Goal: Transaction & Acquisition: Purchase product/service

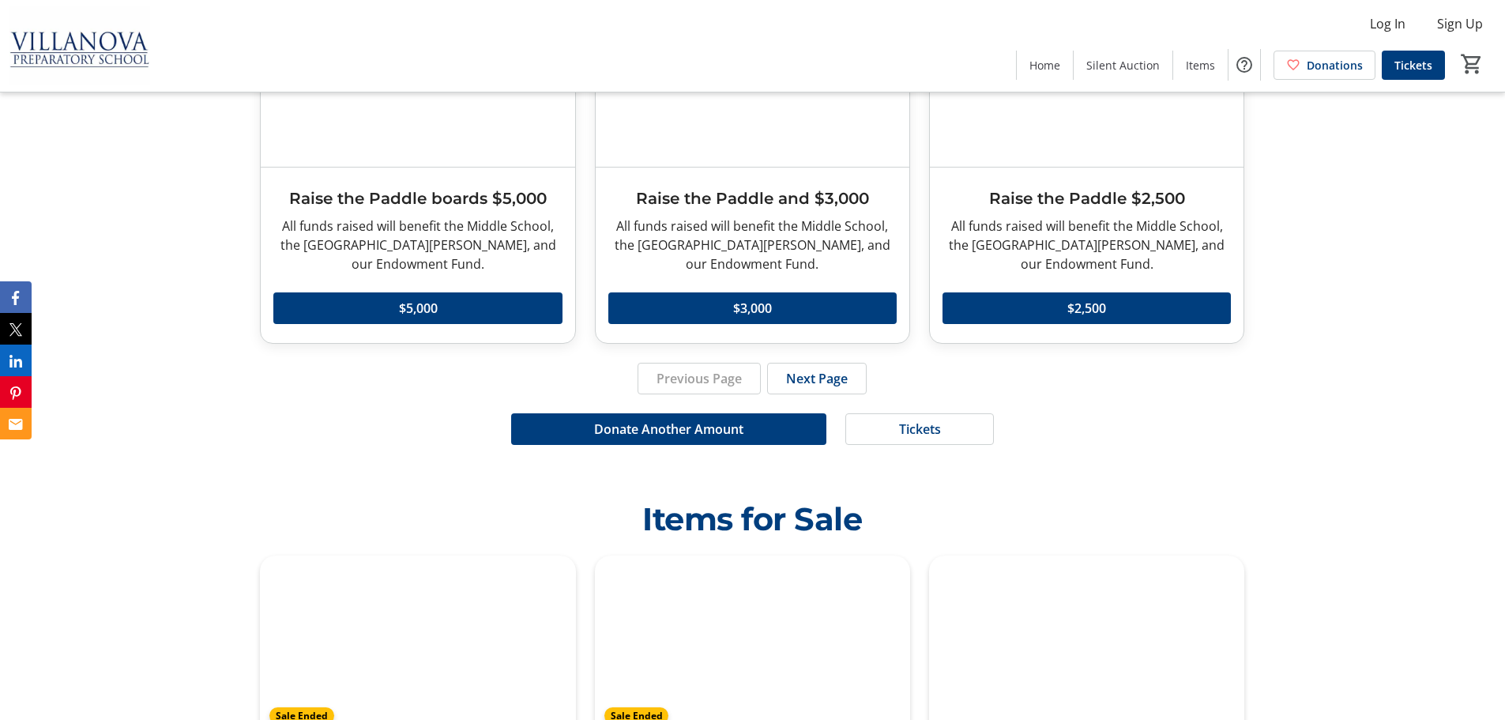
scroll to position [3594, 0]
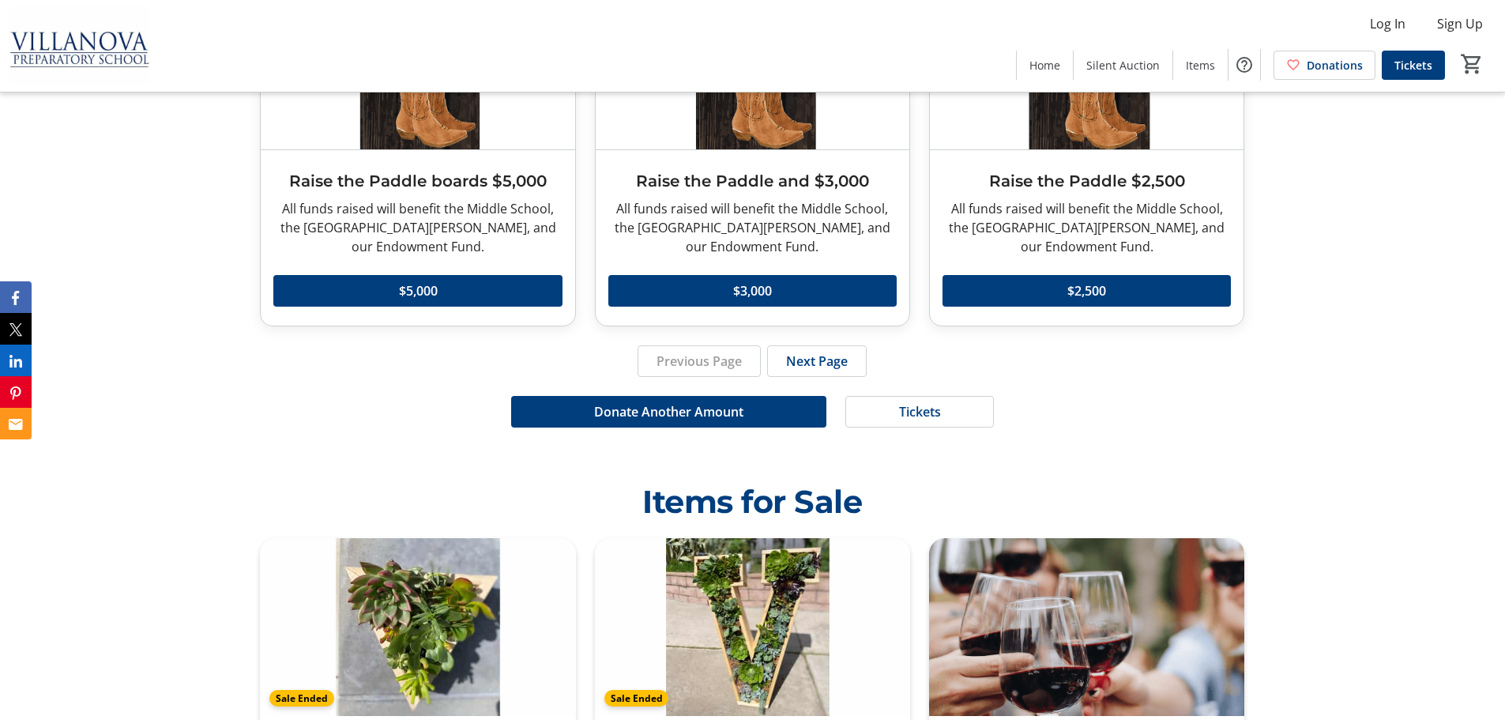
click at [872, 345] on div "Previous Page Next Page" at bounding box center [752, 361] width 985 height 32
click at [862, 342] on span at bounding box center [817, 361] width 98 height 38
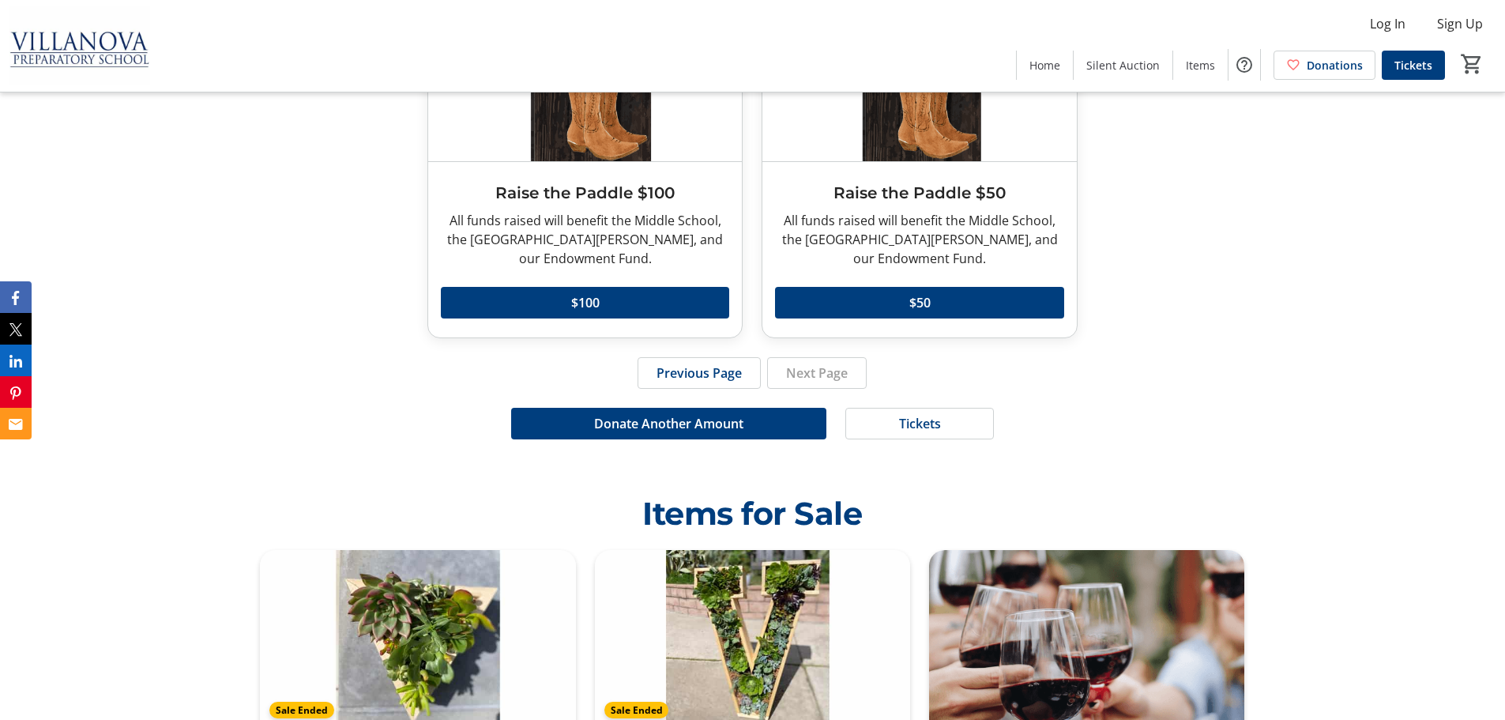
scroll to position [3515, 0]
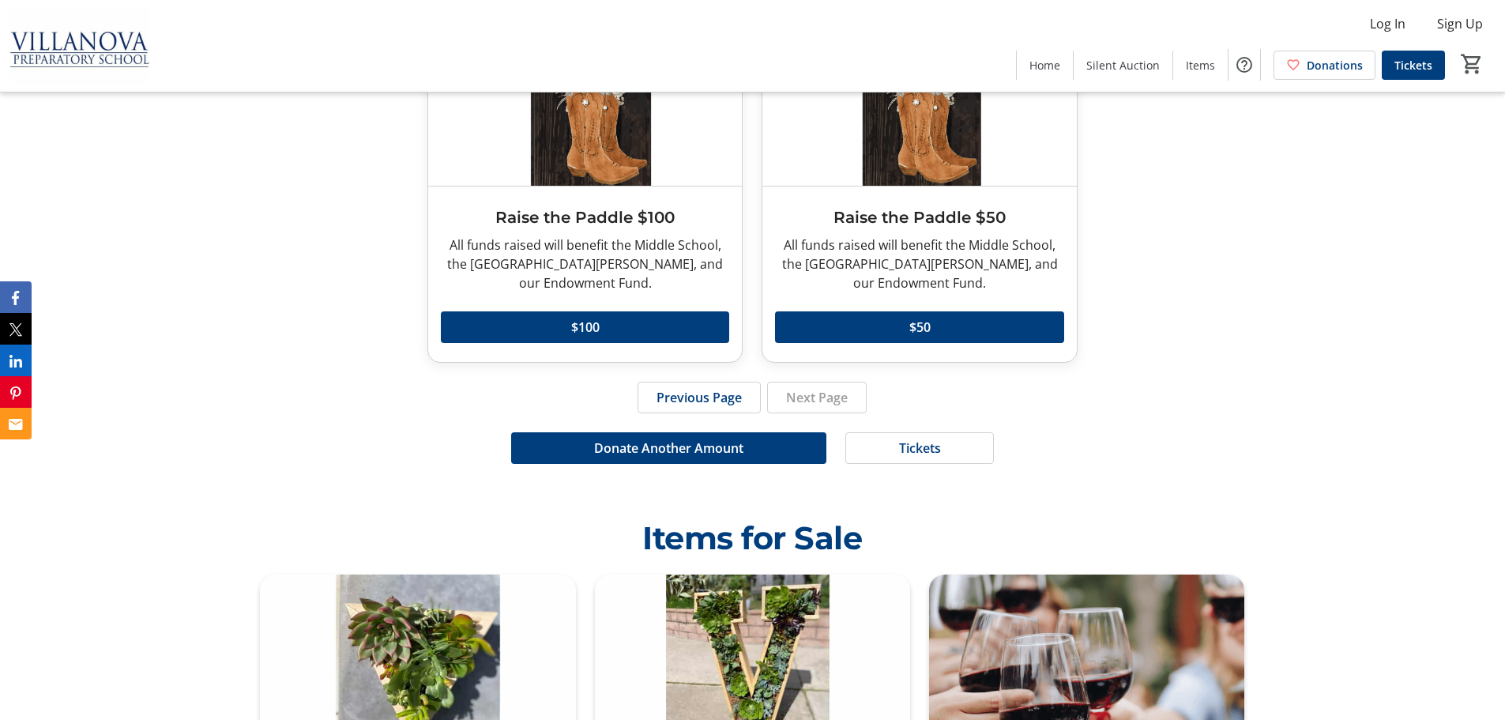
click at [616, 262] on div "All funds raised will benefit the Middle School, the new Taylor Student Center,…" at bounding box center [585, 263] width 288 height 57
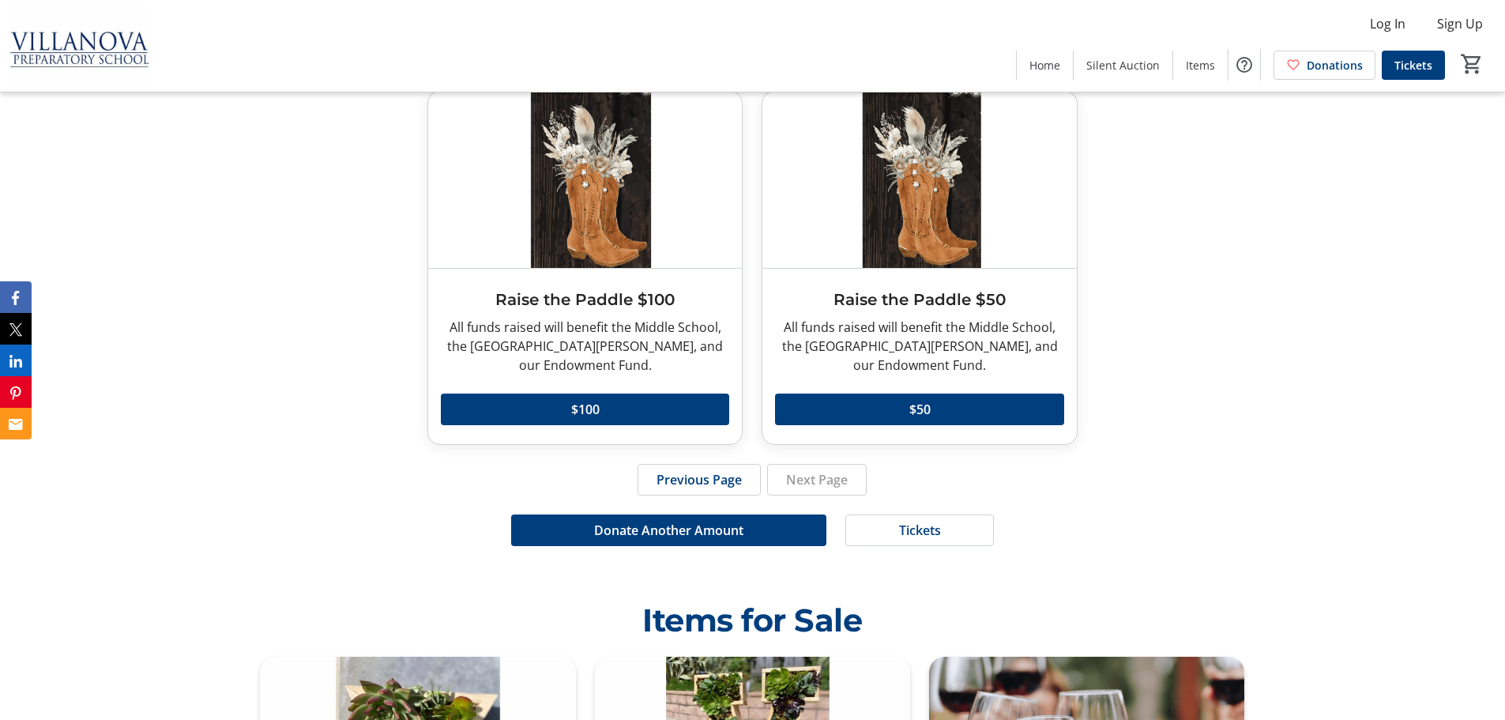
scroll to position [3357, 0]
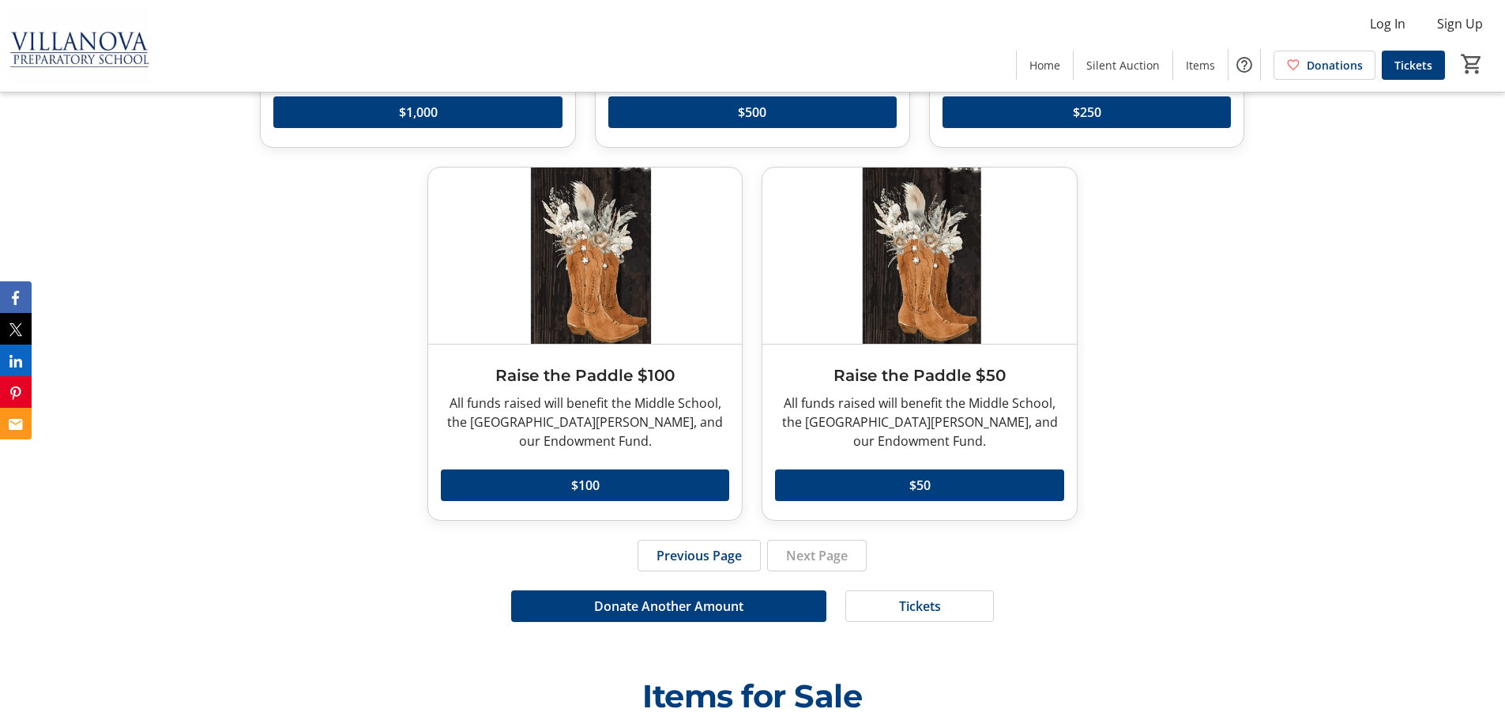
click at [596, 286] on img at bounding box center [585, 256] width 314 height 176
click at [600, 335] on img at bounding box center [585, 256] width 314 height 176
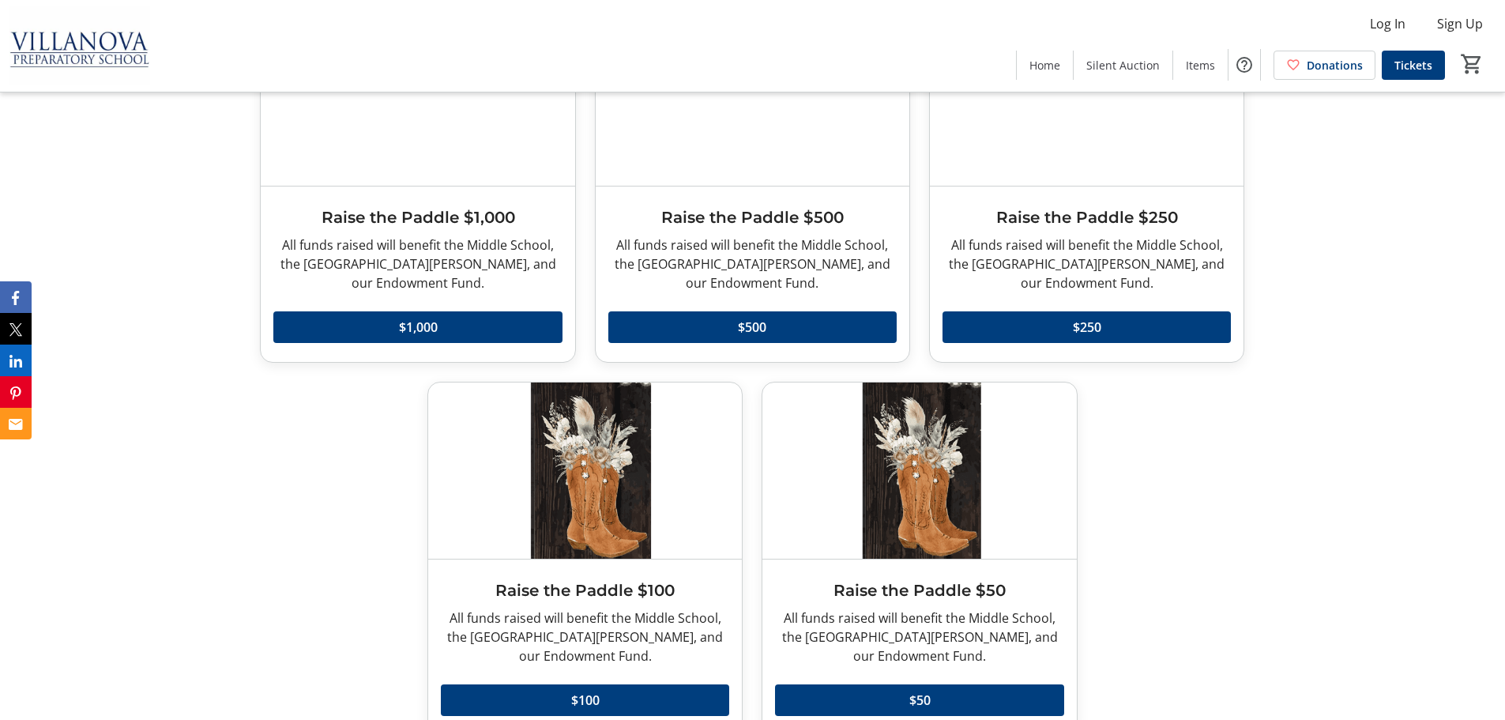
scroll to position [3120, 0]
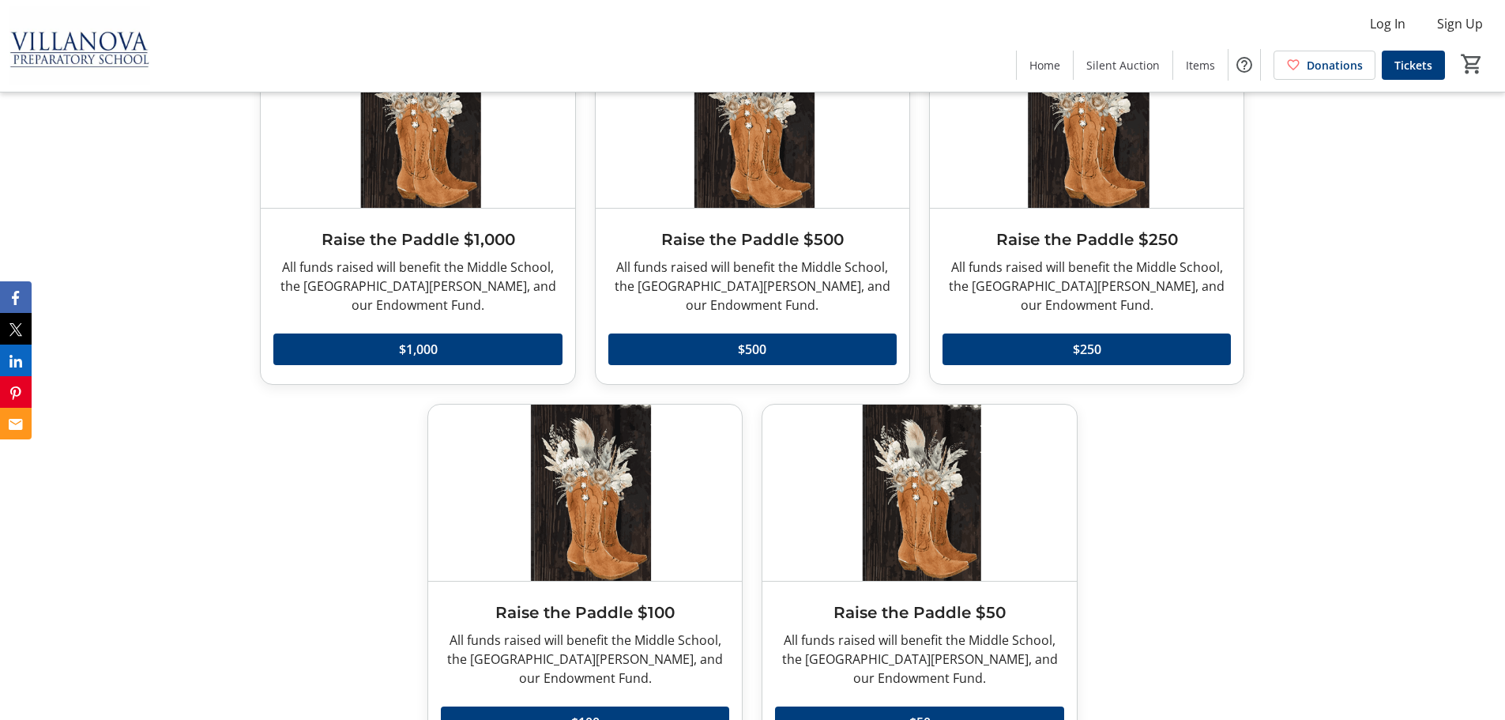
click at [472, 212] on div "Raise the Paddle $1,000 All funds raised will benefit the Middle School, the ne…" at bounding box center [418, 296] width 314 height 175
click at [472, 224] on div "Raise the Paddle $1,000 All funds raised will benefit the Middle School, the ne…" at bounding box center [418, 296] width 314 height 175
click at [688, 243] on h3 "Raise the Paddle $500" at bounding box center [752, 240] width 288 height 24
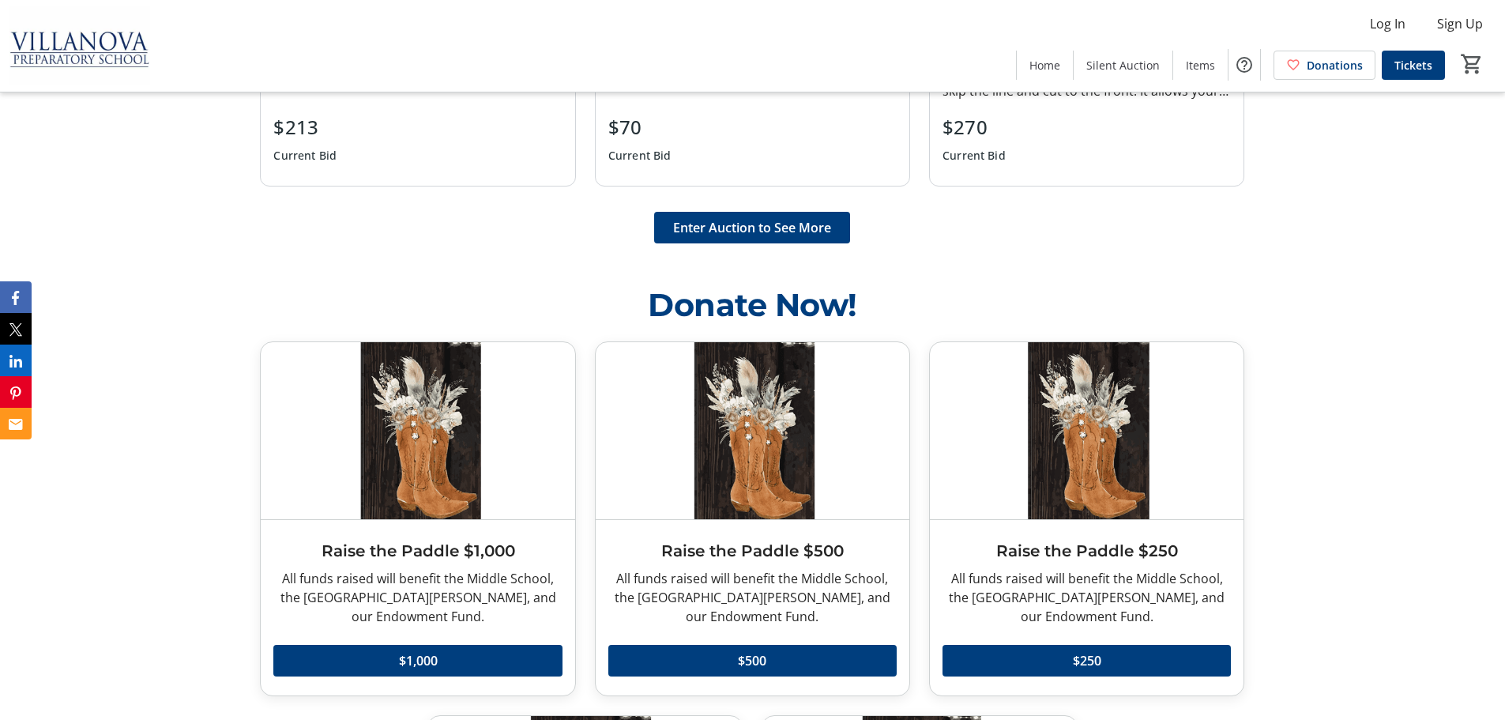
scroll to position [2724, 0]
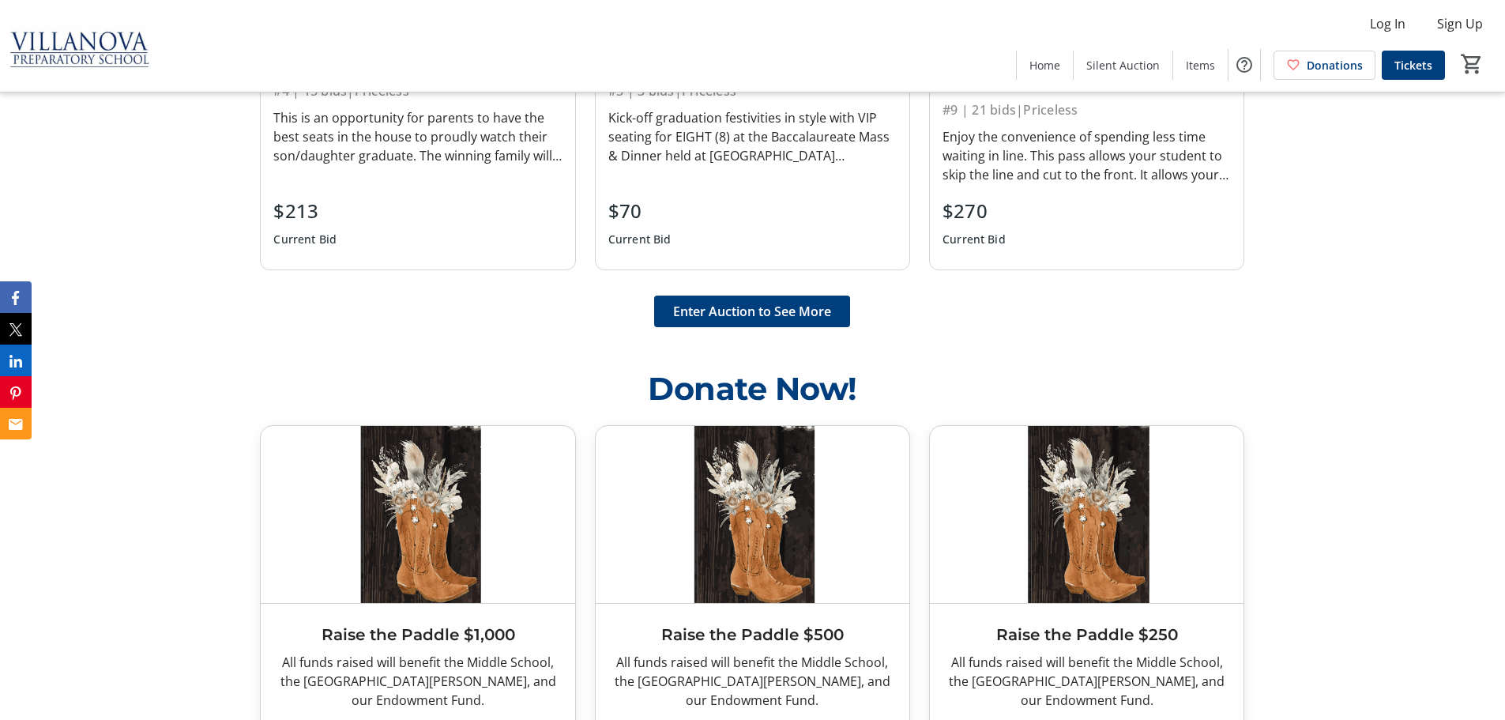
click at [849, 501] on img at bounding box center [753, 514] width 314 height 176
click at [848, 501] on img at bounding box center [753, 514] width 314 height 176
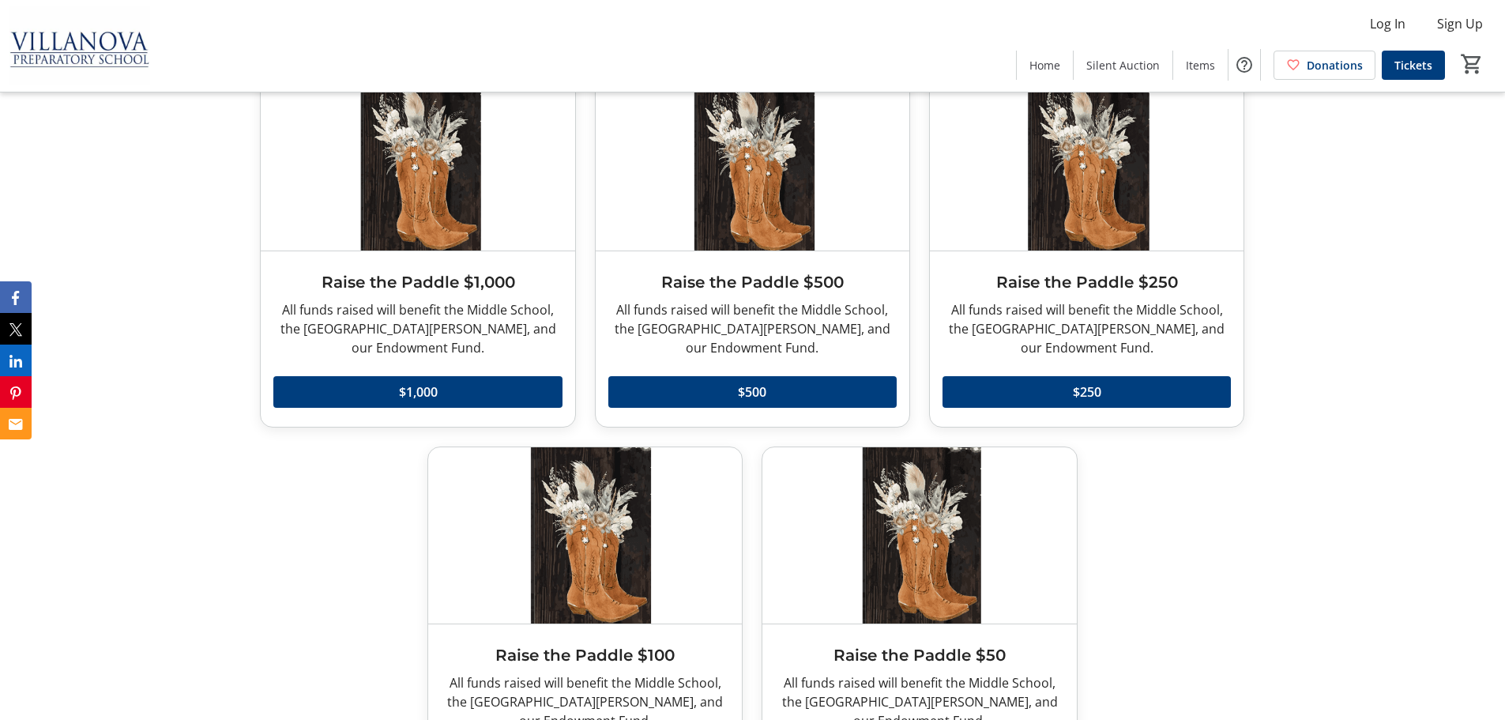
scroll to position [3120, 0]
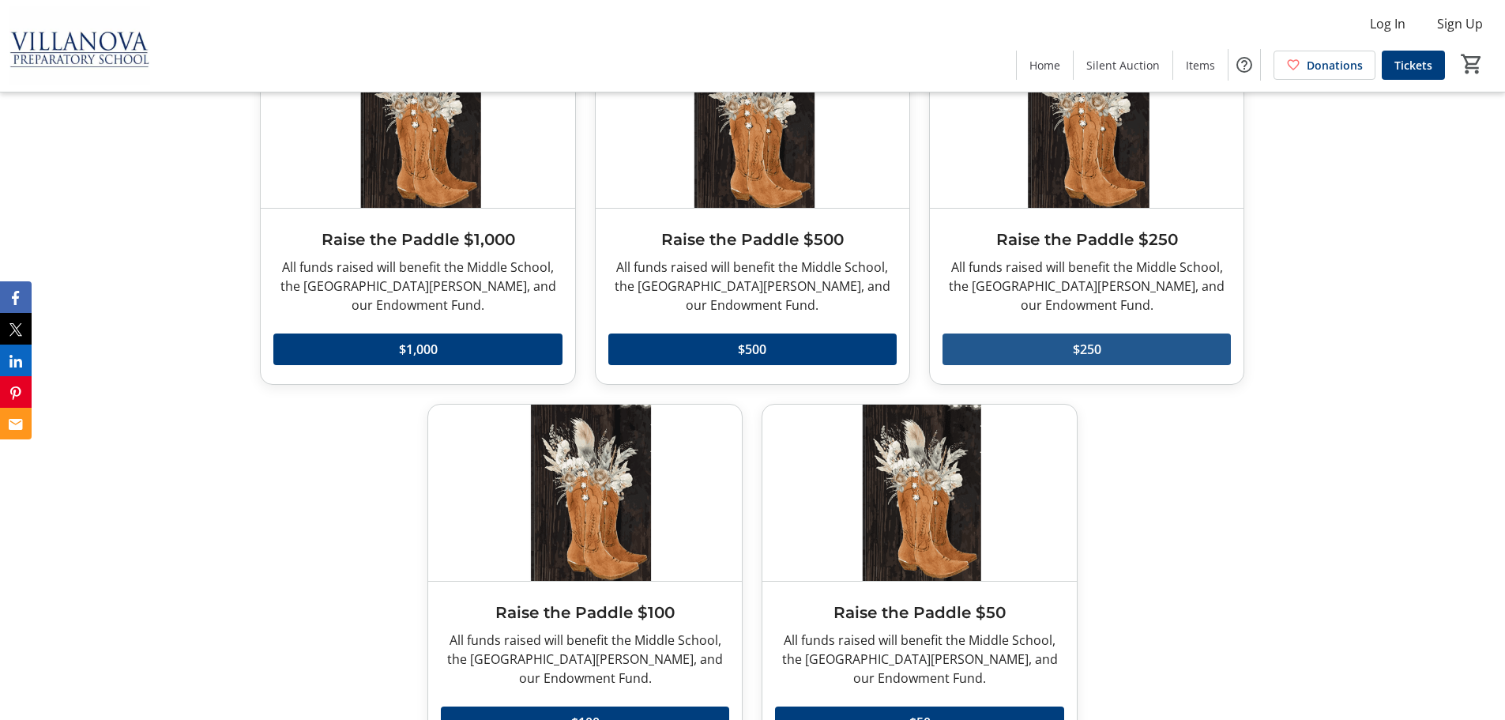
click at [1097, 347] on span "$250" at bounding box center [1087, 349] width 28 height 19
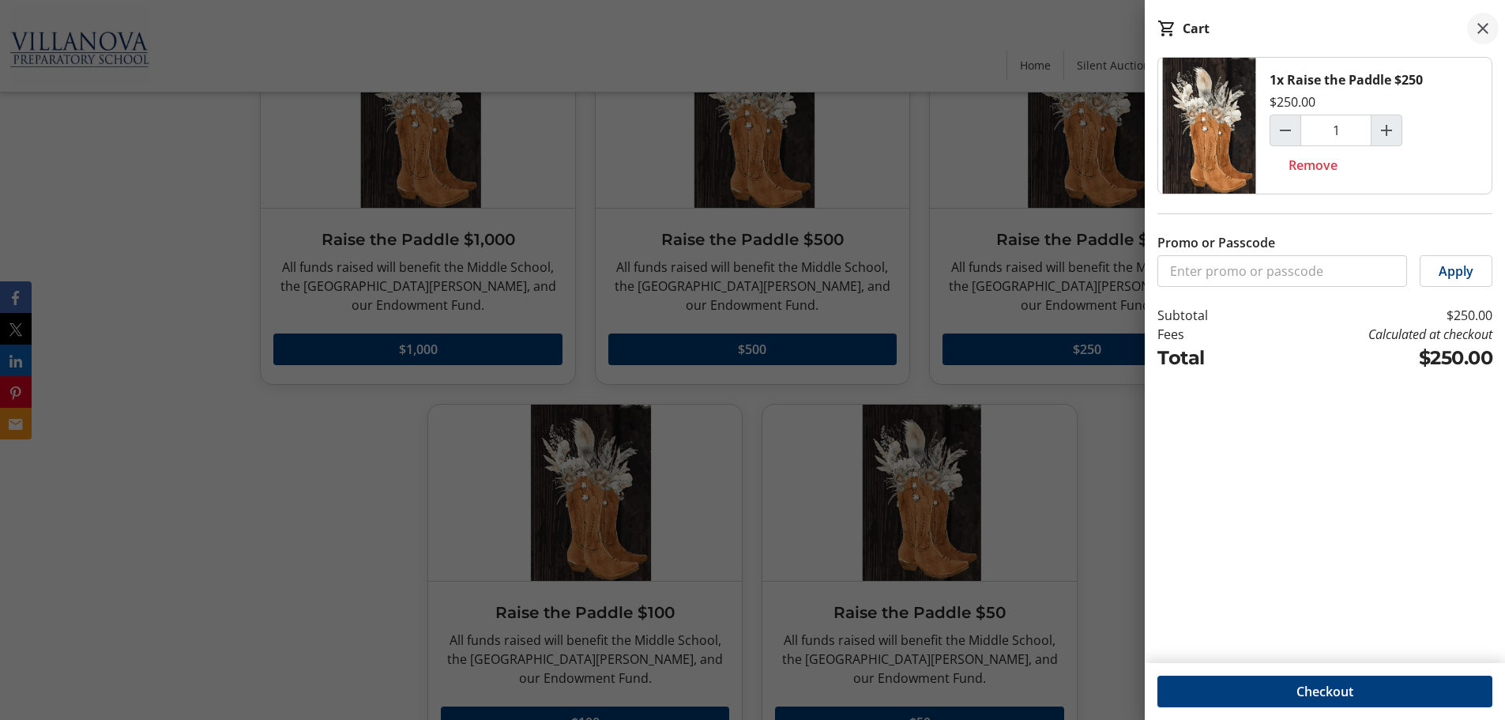
click at [1482, 27] on mat-icon at bounding box center [1483, 28] width 19 height 19
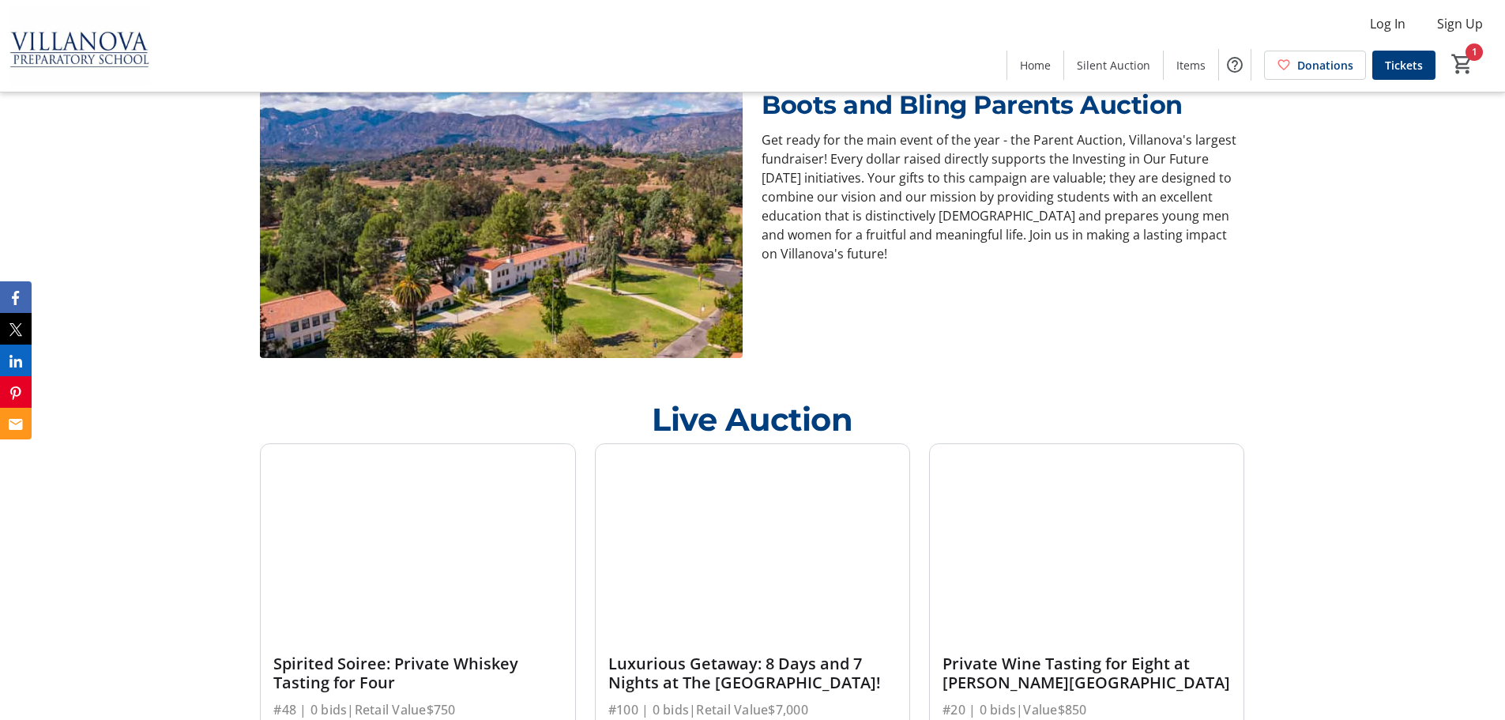
scroll to position [447, 0]
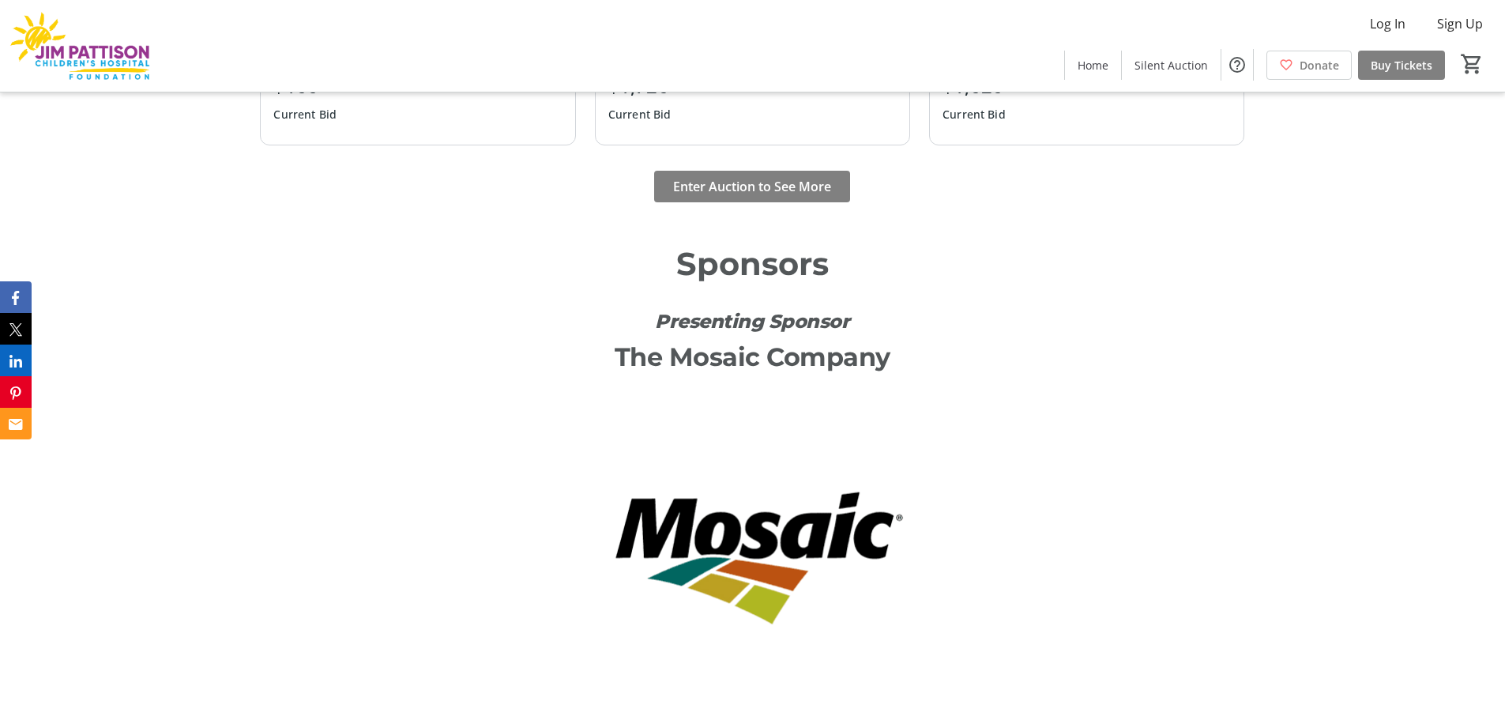
scroll to position [2291, 0]
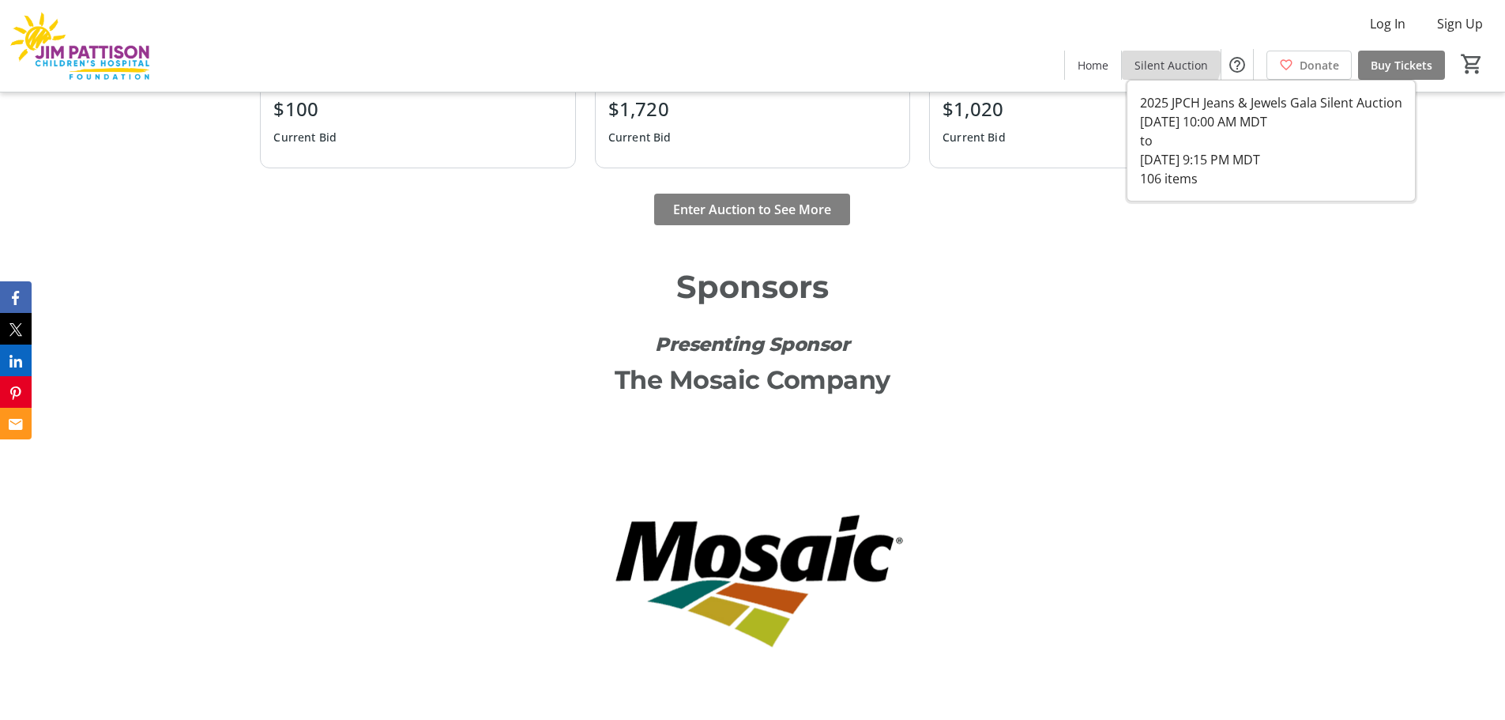
click at [1163, 55] on span at bounding box center [1171, 65] width 99 height 38
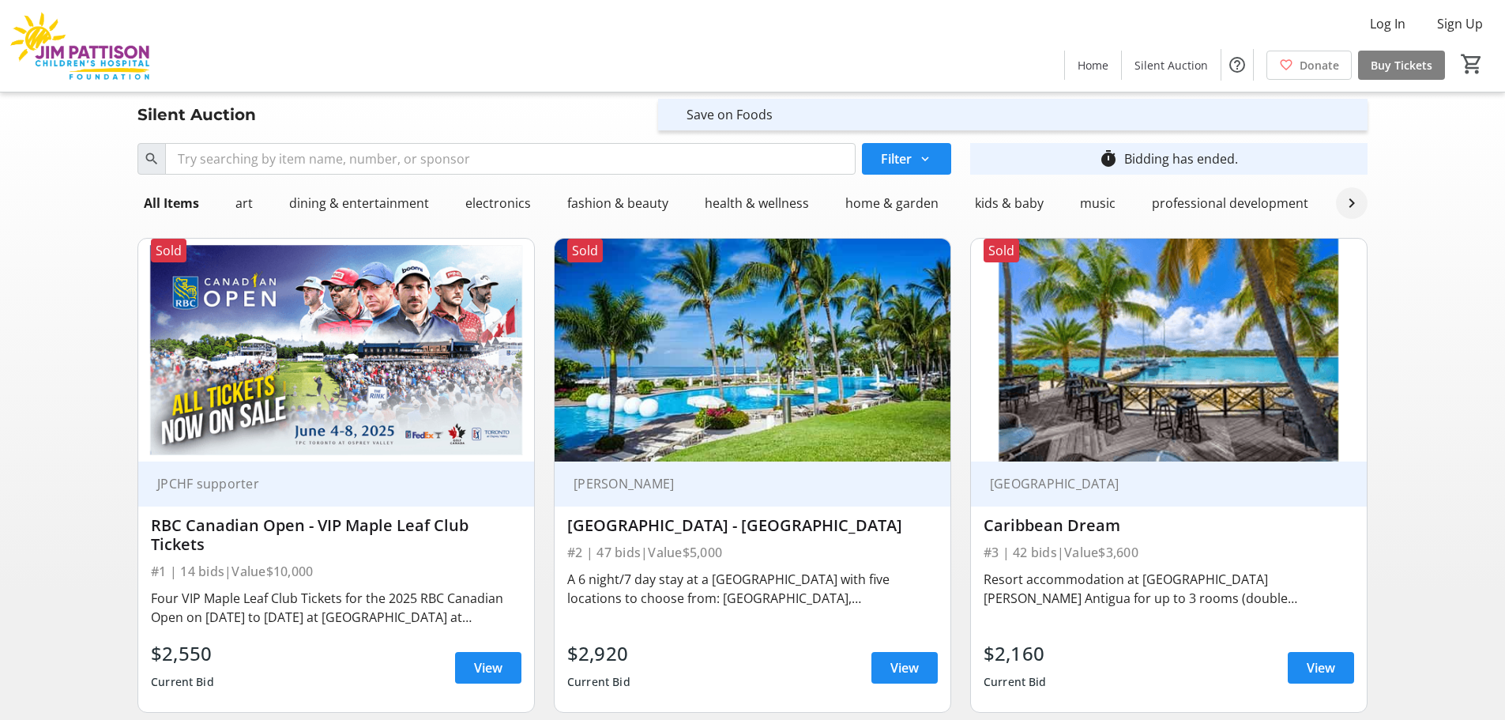
click at [1343, 212] on mat-icon at bounding box center [1351, 203] width 19 height 19
click at [1358, 217] on div "vehicle" at bounding box center [1361, 203] width 54 height 32
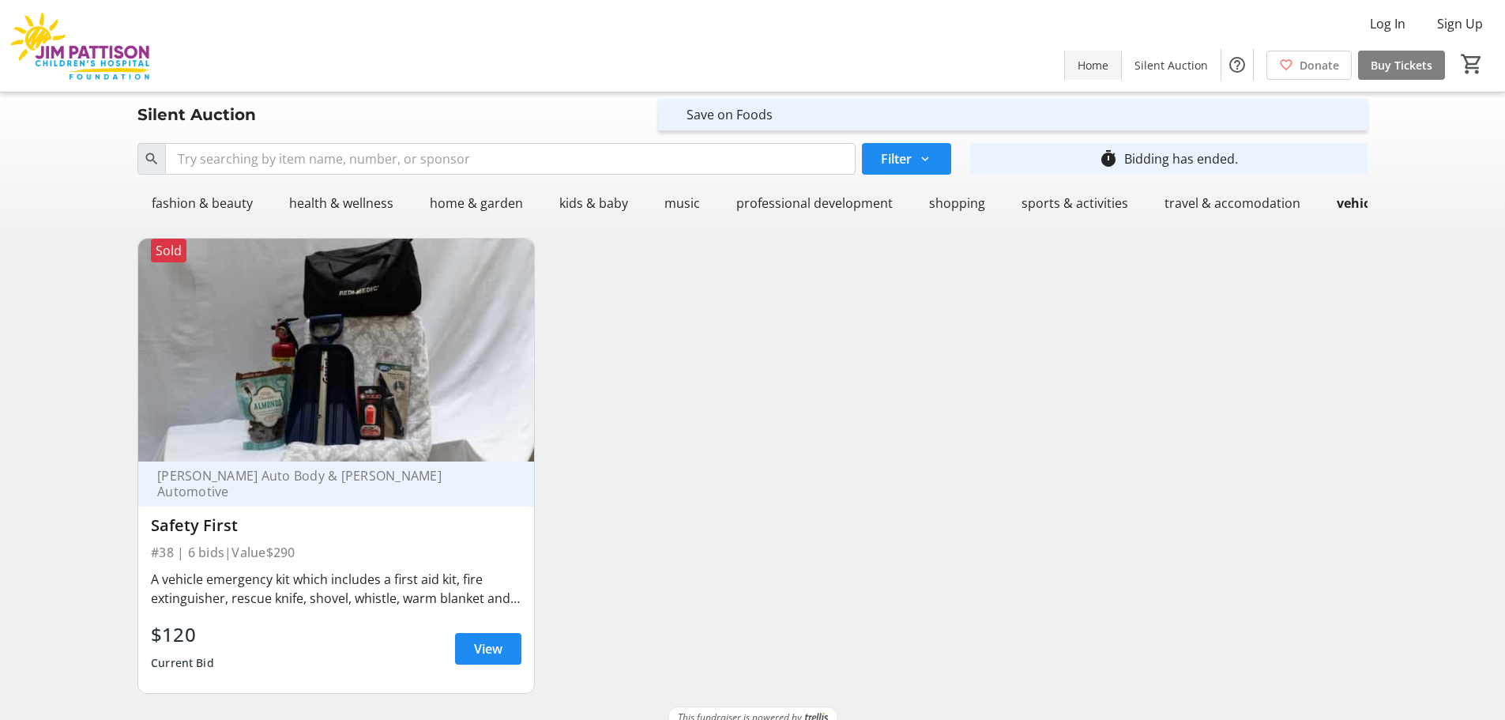
click at [1098, 70] on span "Home" at bounding box center [1093, 65] width 31 height 17
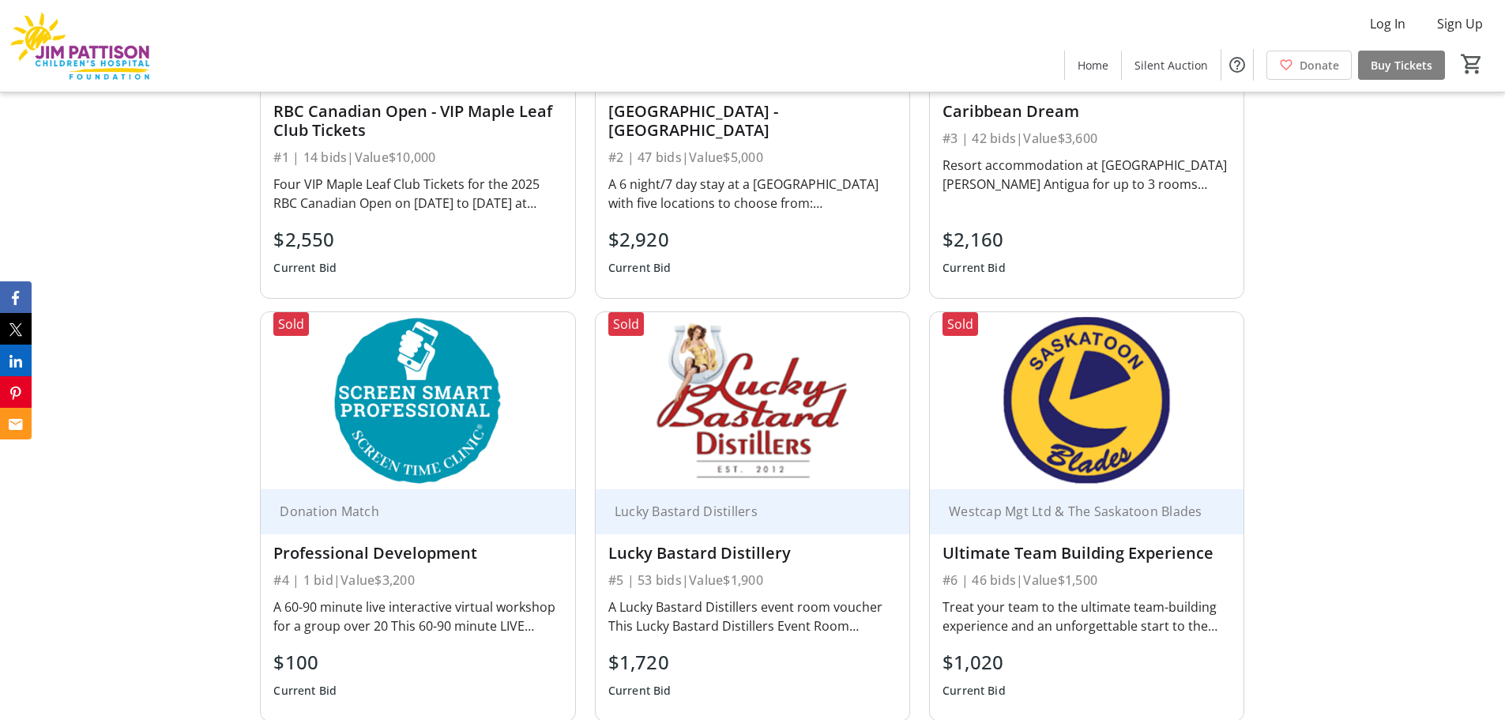
scroll to position [1896, 0]
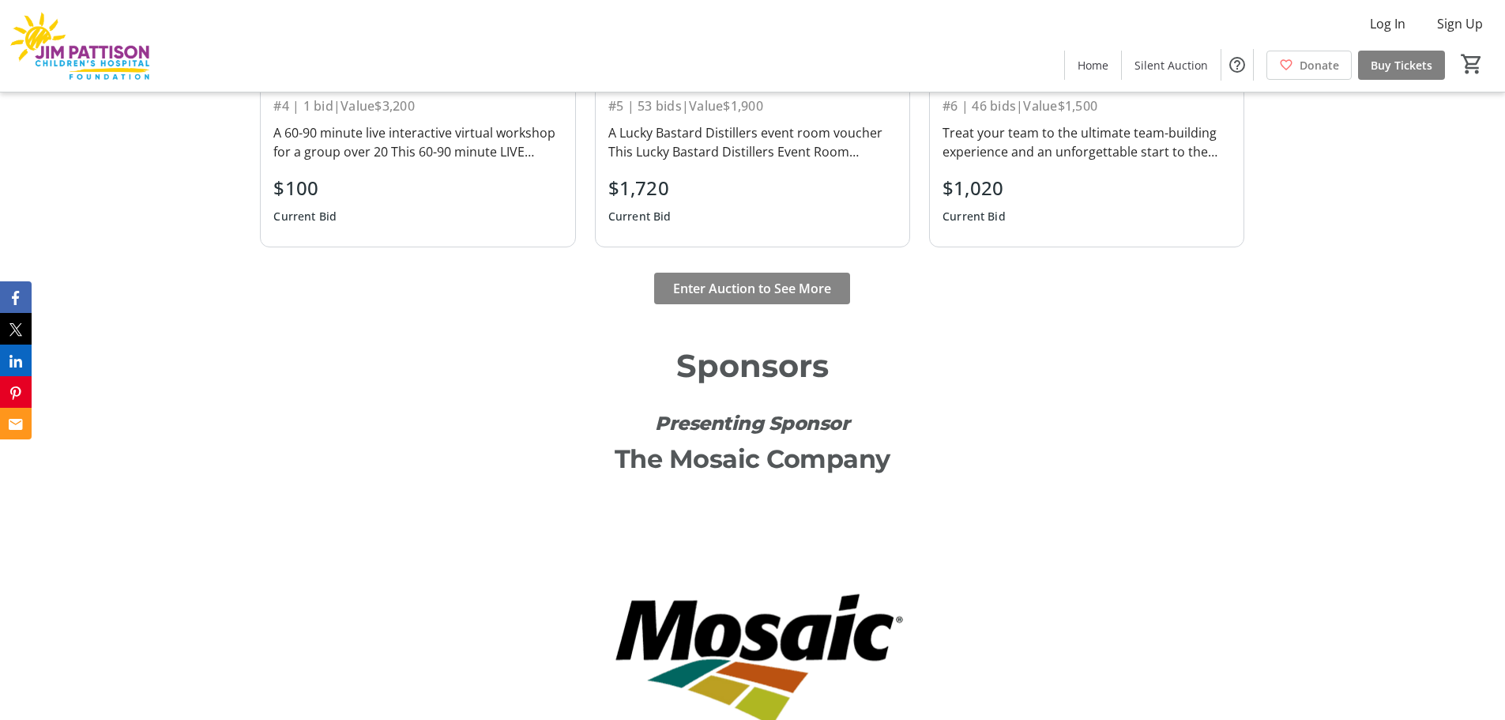
click at [758, 298] on span at bounding box center [752, 288] width 196 height 38
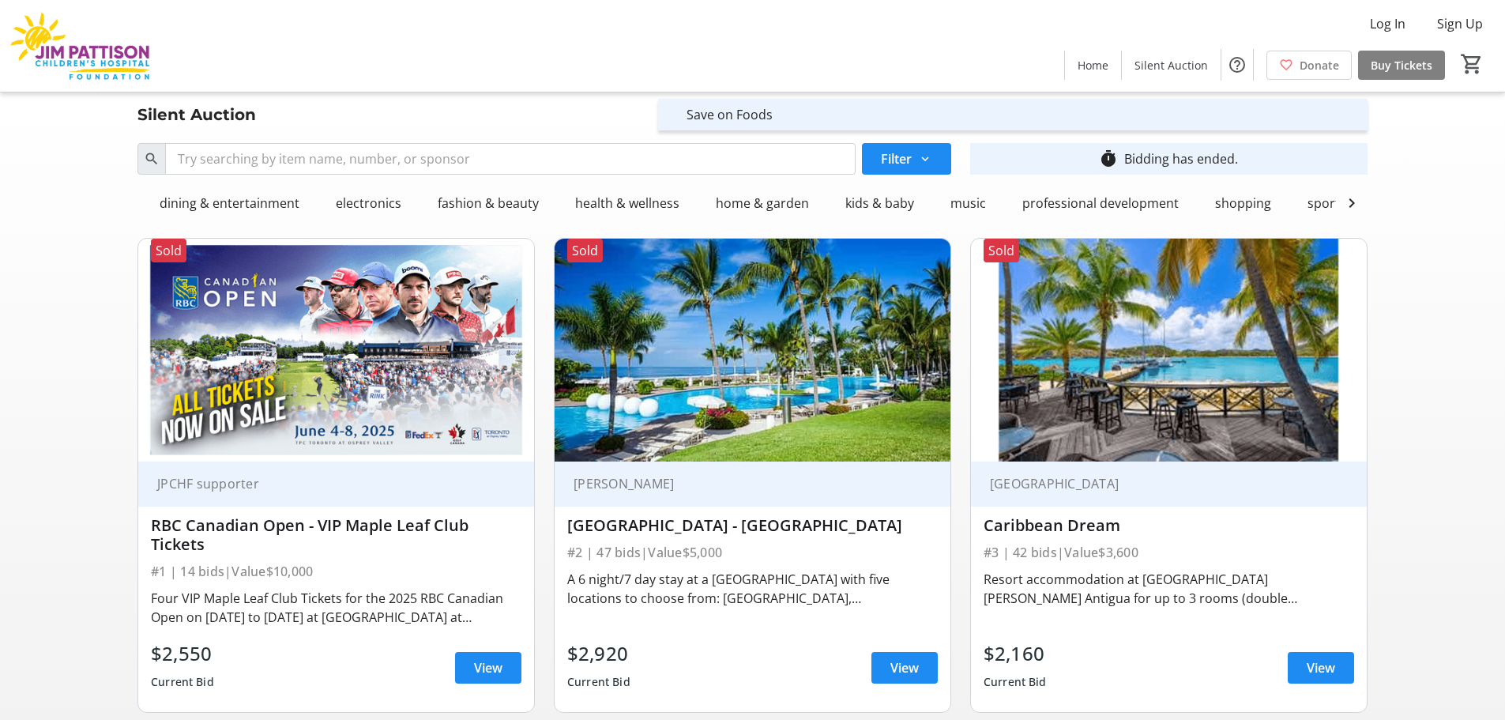
scroll to position [0, 104]
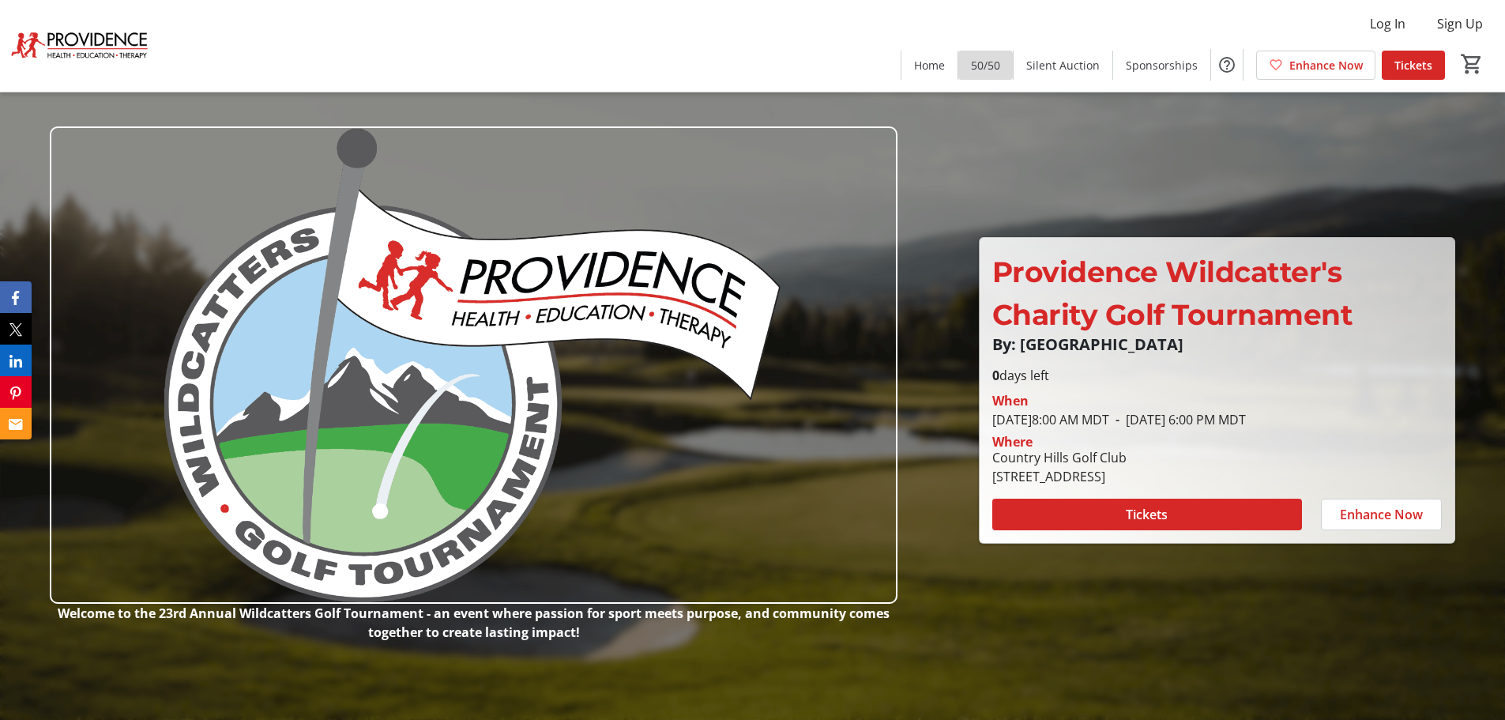
click at [989, 73] on span at bounding box center [985, 65] width 55 height 38
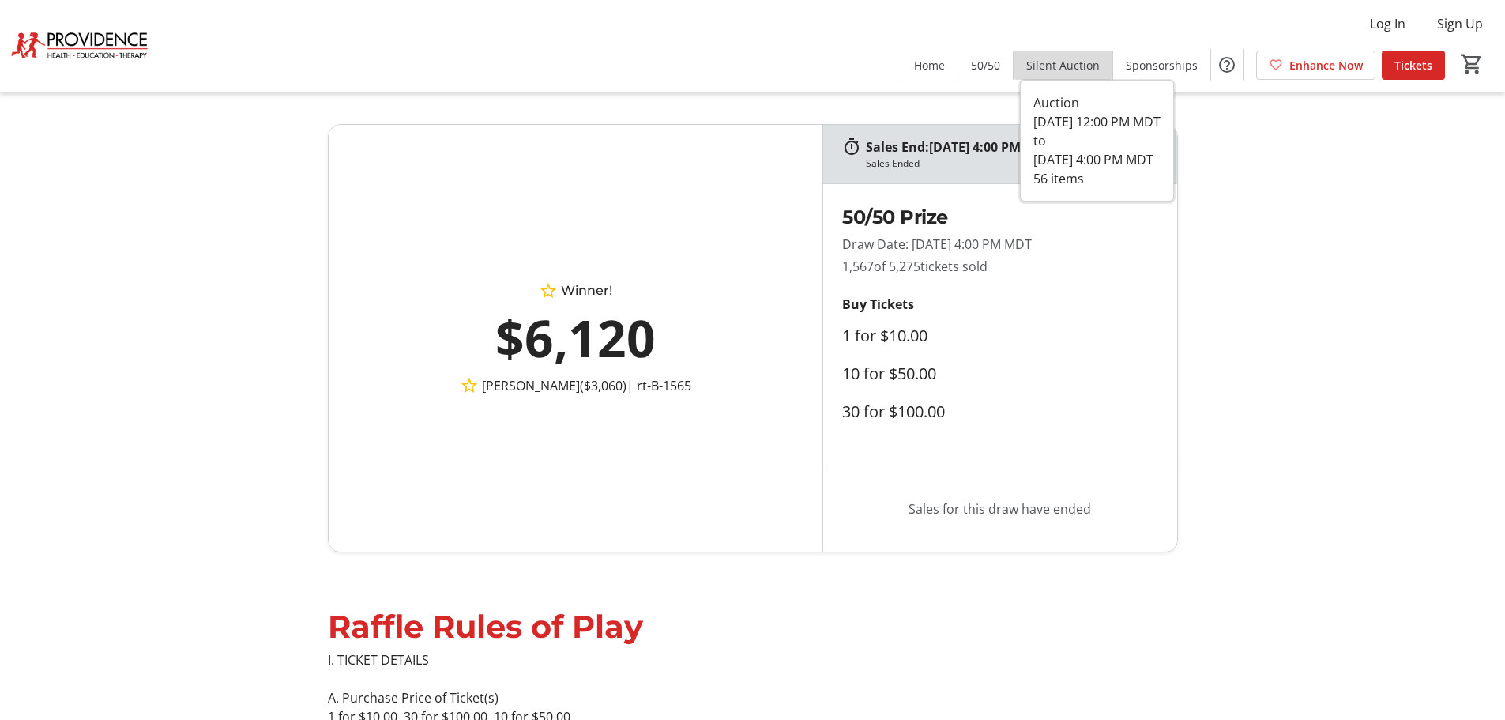
click at [1083, 63] on span "Silent Auction" at bounding box center [1062, 65] width 73 height 17
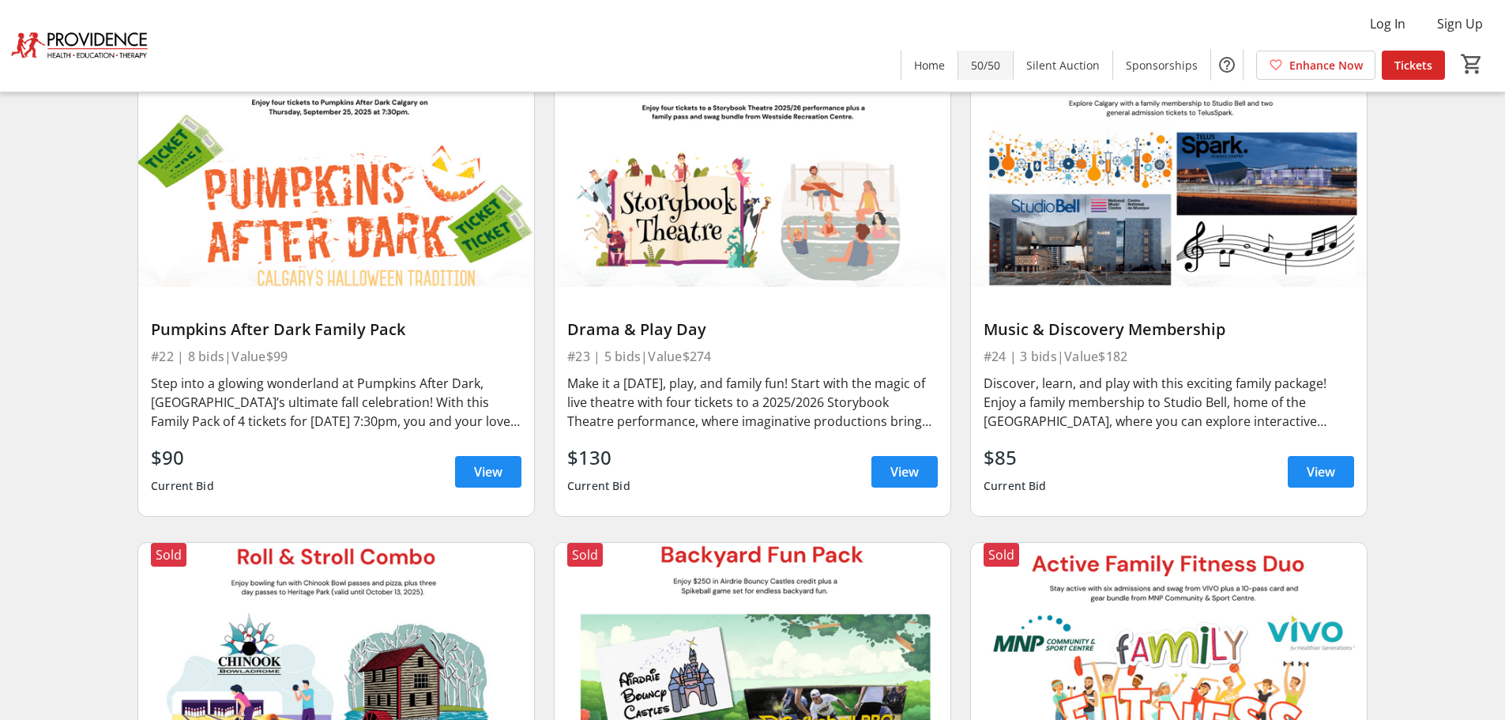
click at [991, 71] on span "50/50" at bounding box center [985, 65] width 29 height 17
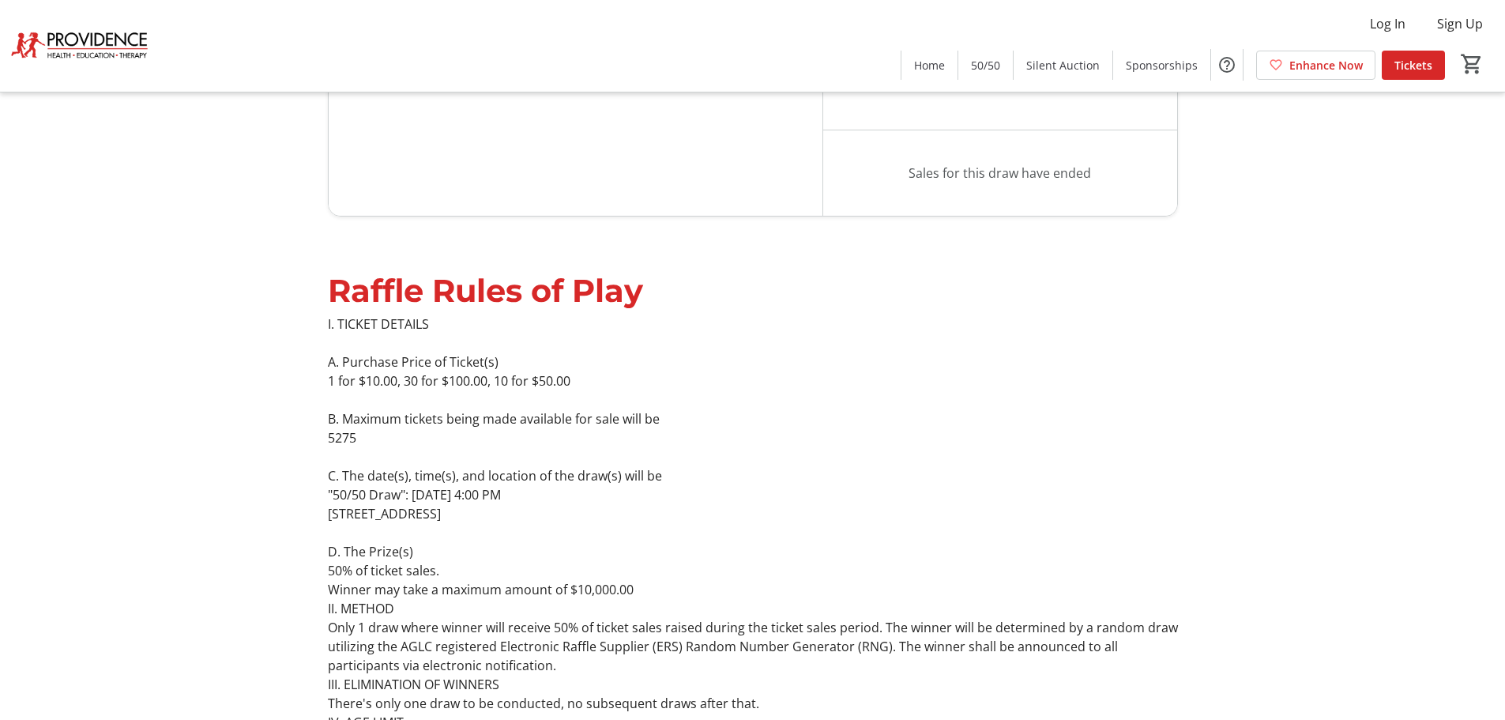
scroll to position [316, 0]
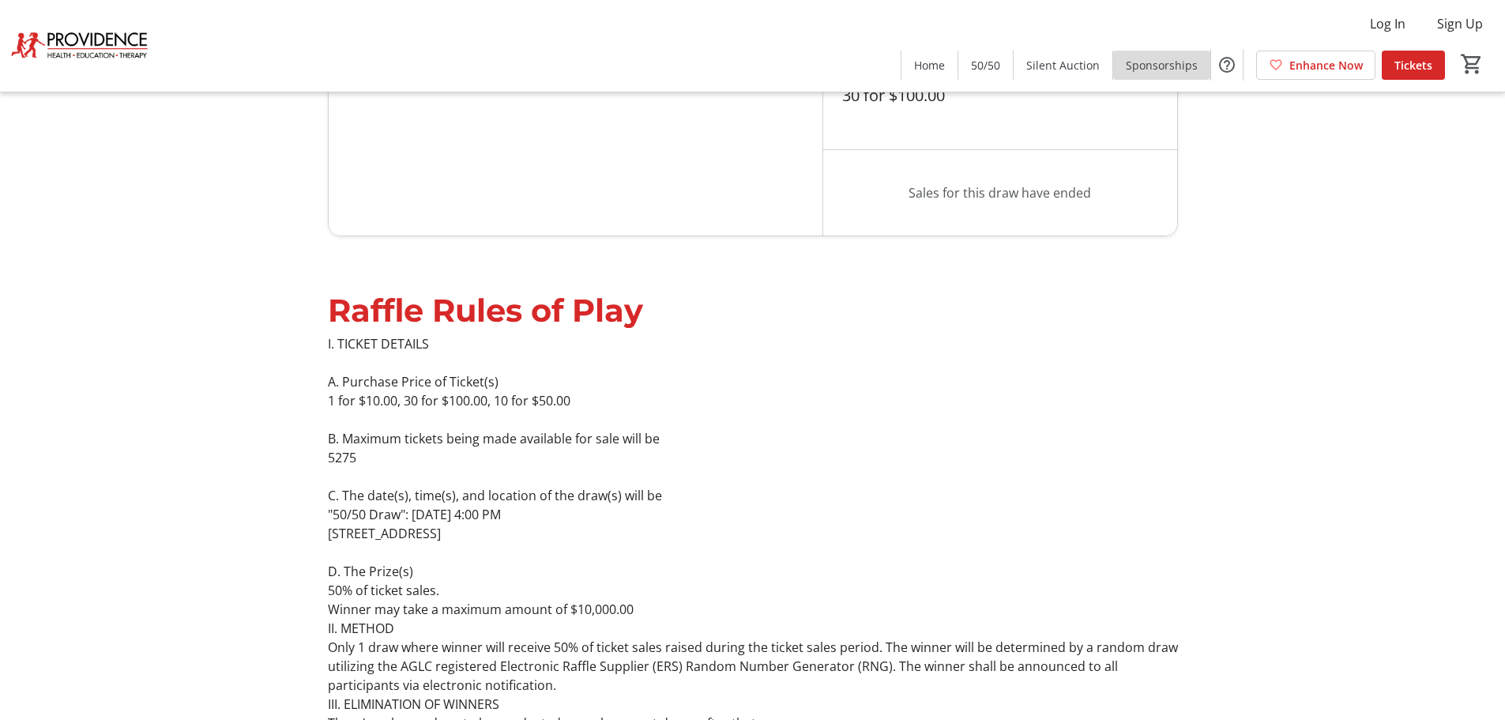
click at [1165, 70] on span "Sponsorships" at bounding box center [1162, 65] width 72 height 17
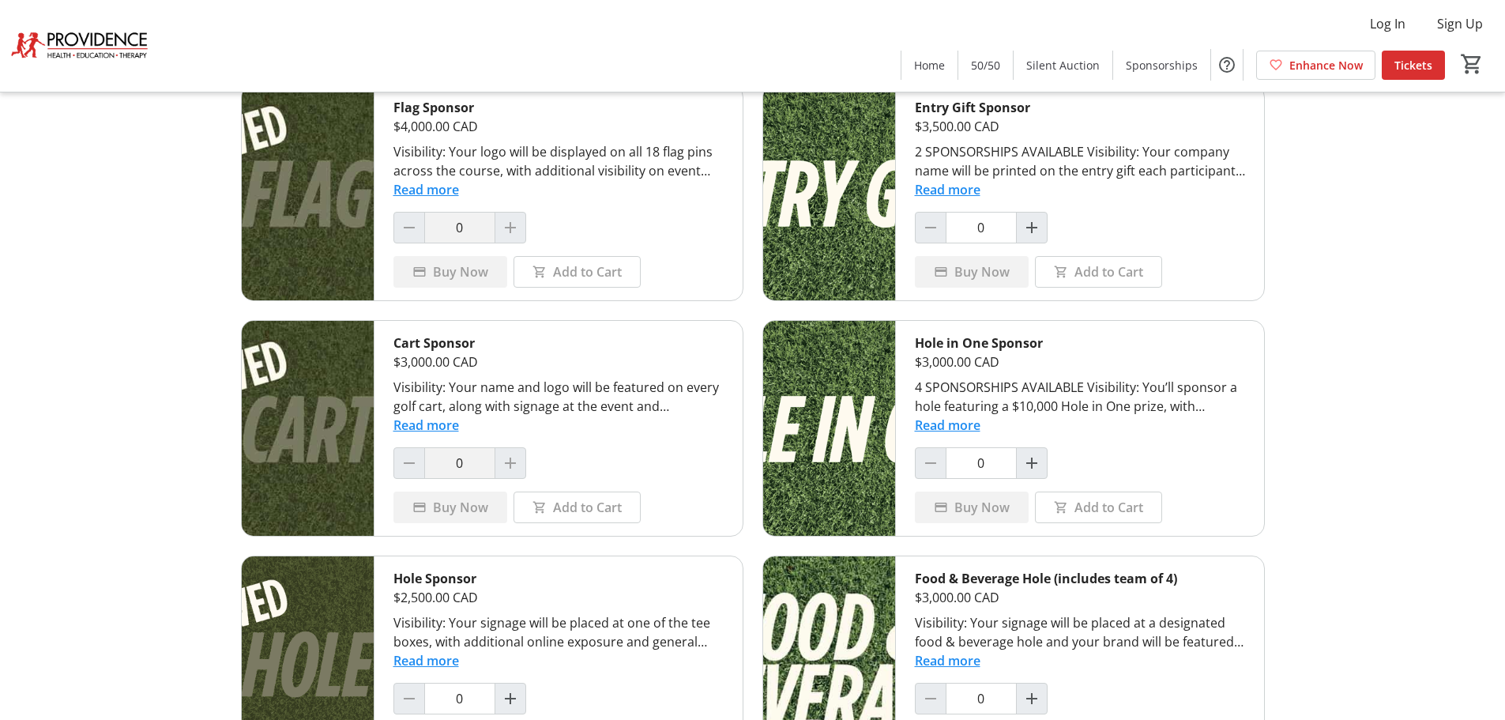
scroll to position [869, 0]
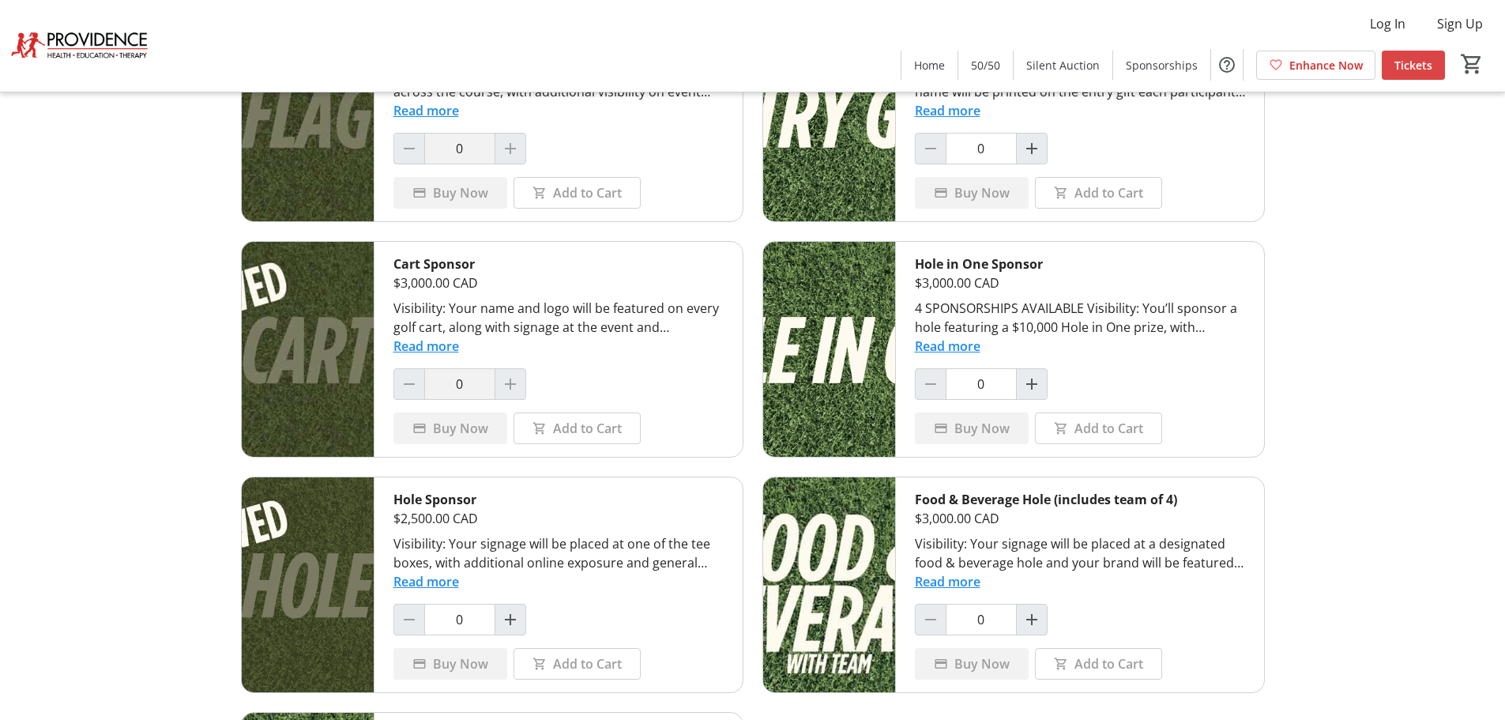
click at [1396, 70] on span "Tickets" at bounding box center [1414, 65] width 38 height 17
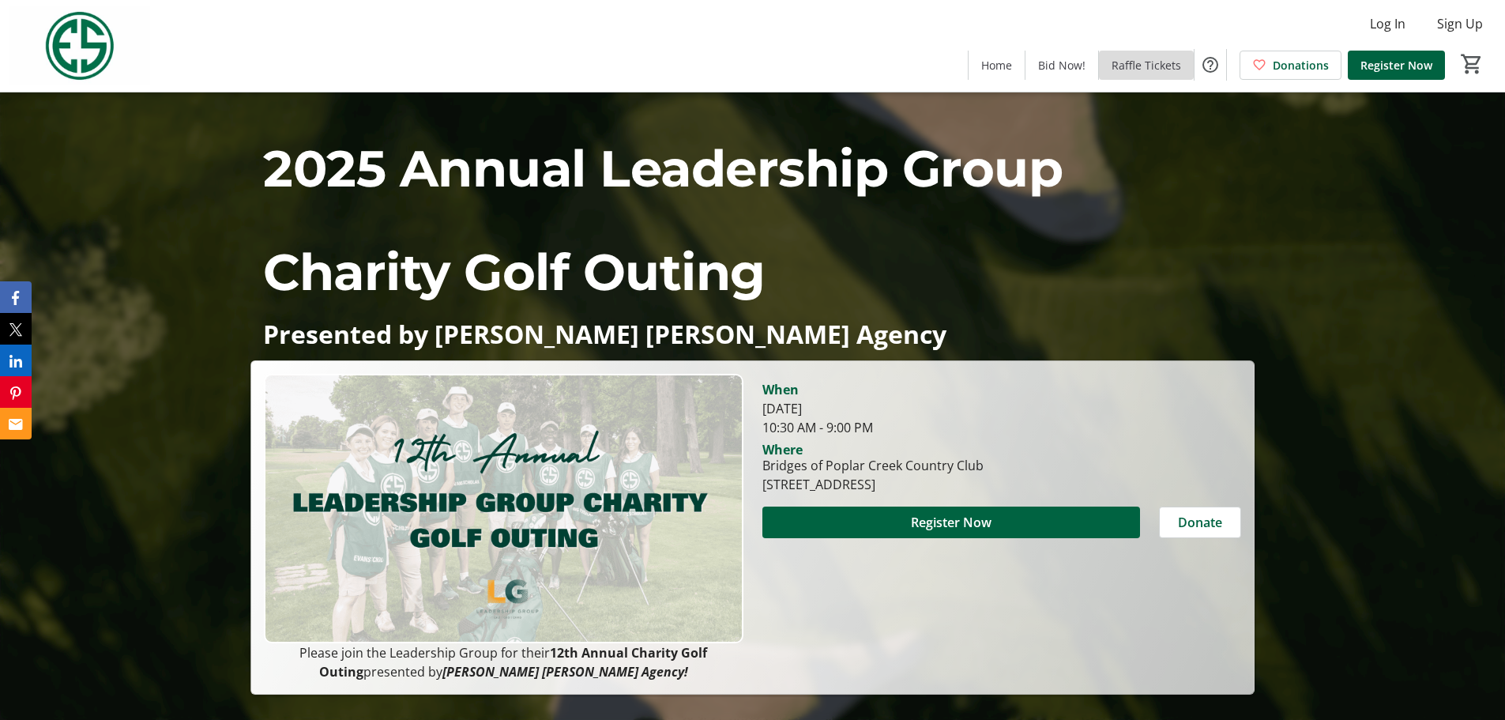
click at [1151, 70] on span "Raffle Tickets" at bounding box center [1147, 65] width 70 height 17
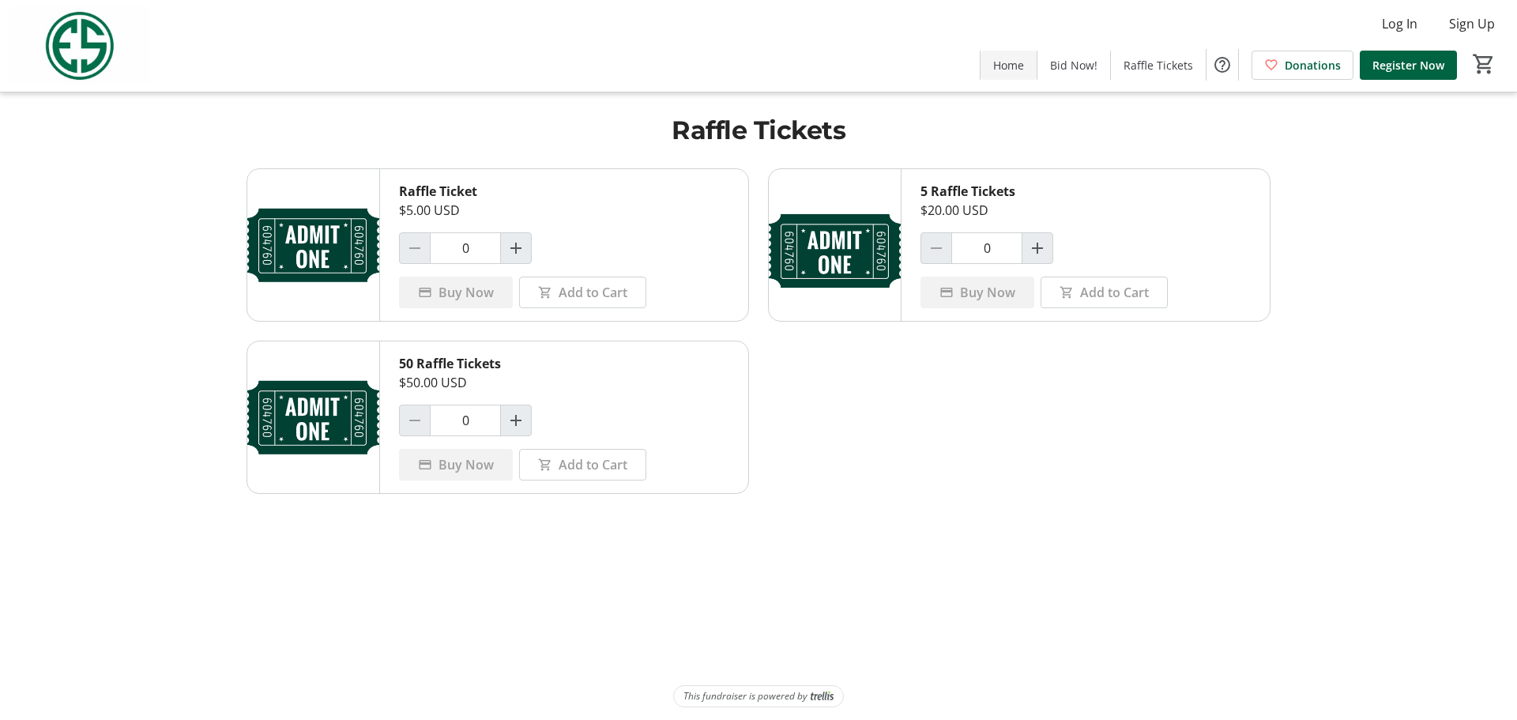
click at [1018, 77] on span at bounding box center [1009, 65] width 56 height 38
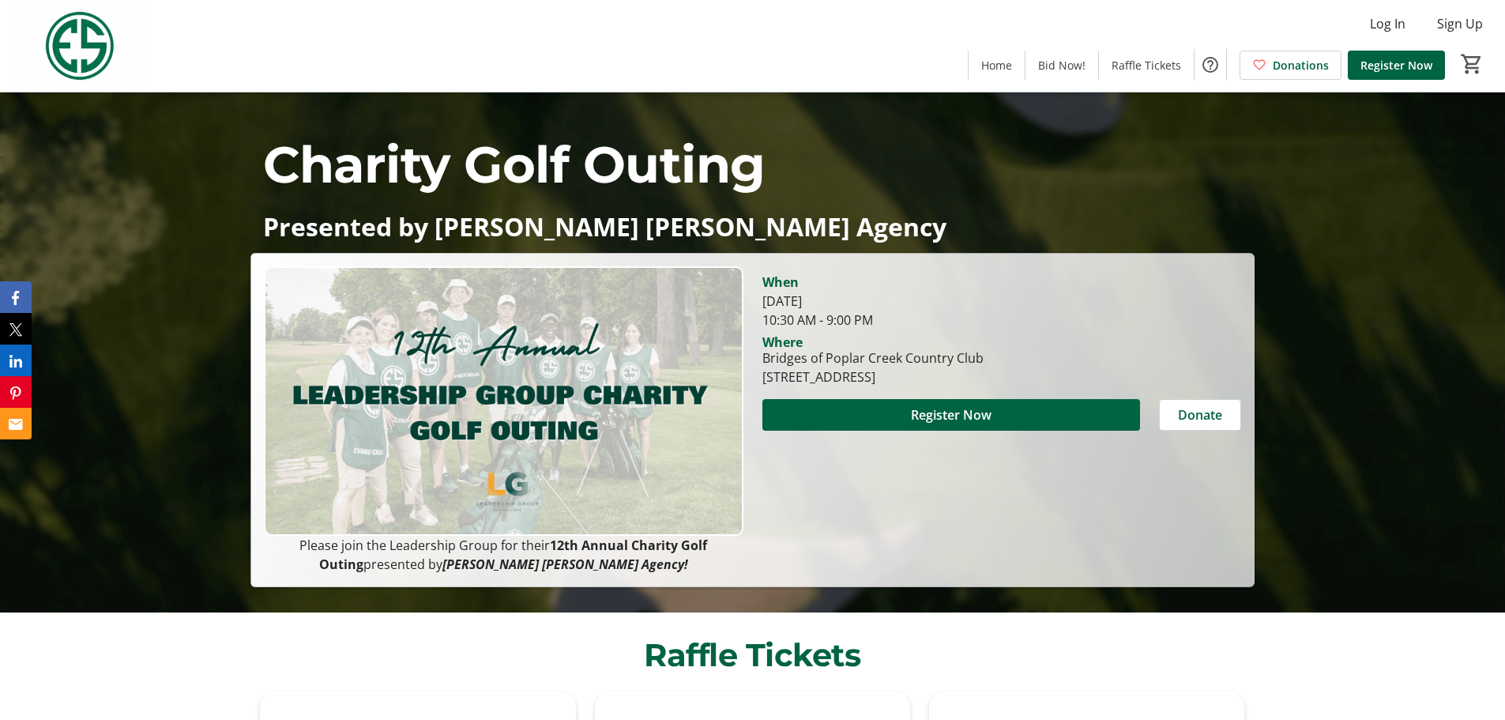
scroll to position [79, 0]
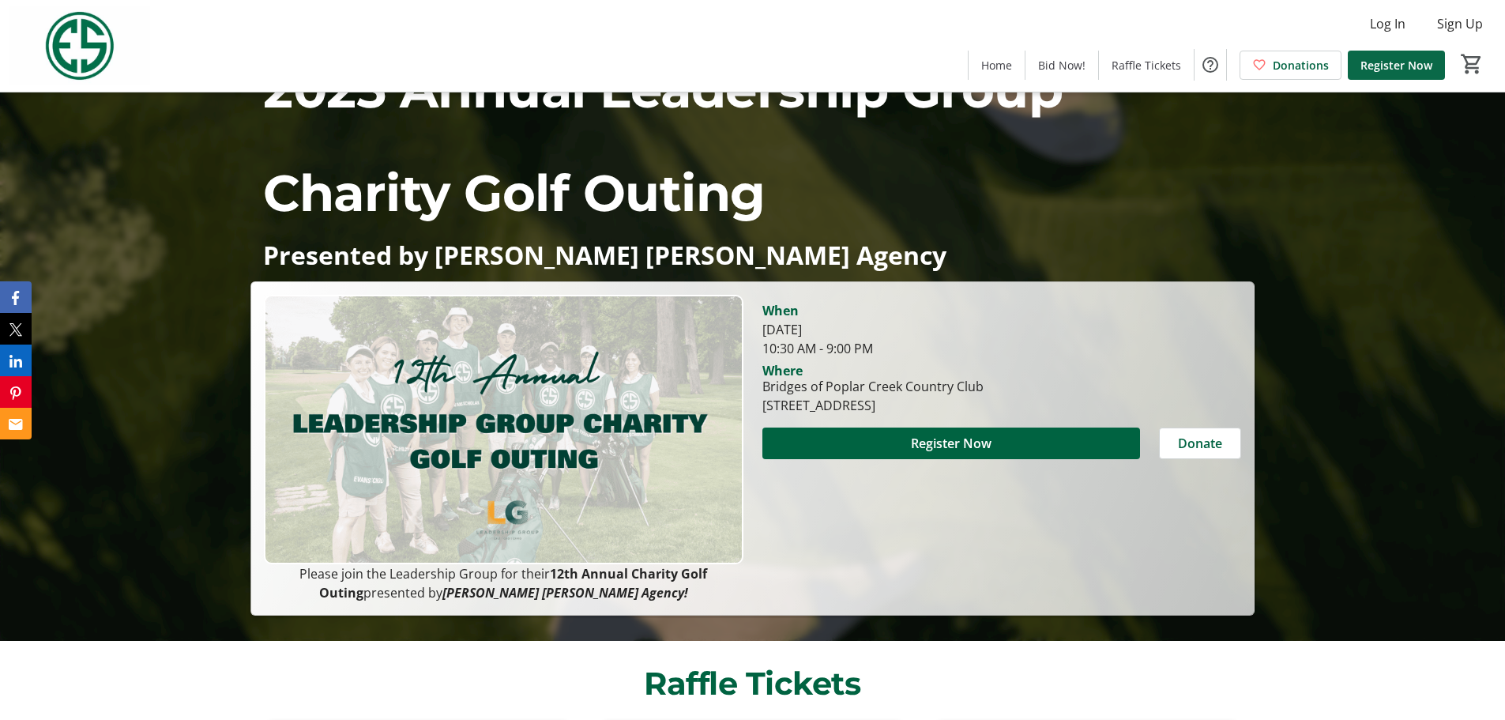
click at [1388, 72] on span "Register Now" at bounding box center [1397, 65] width 72 height 17
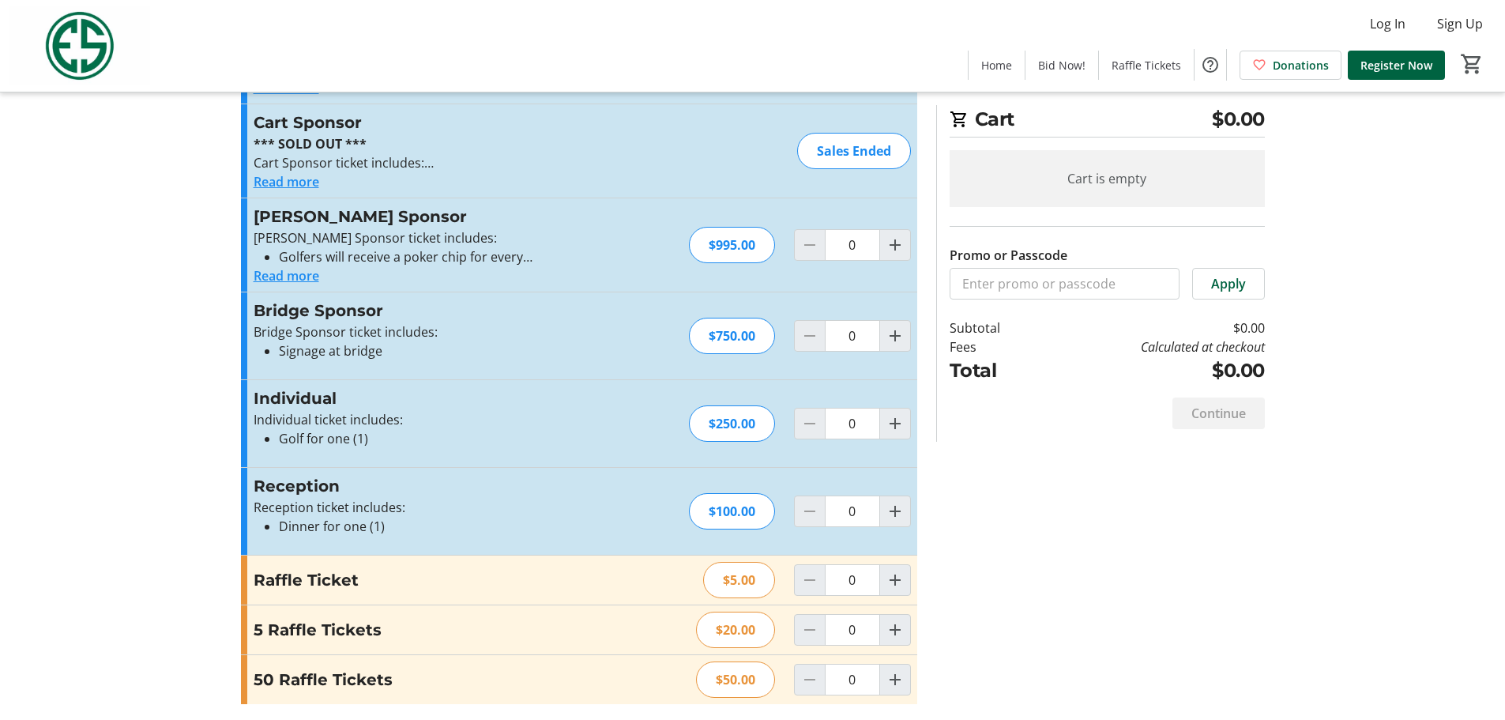
scroll to position [1058, 0]
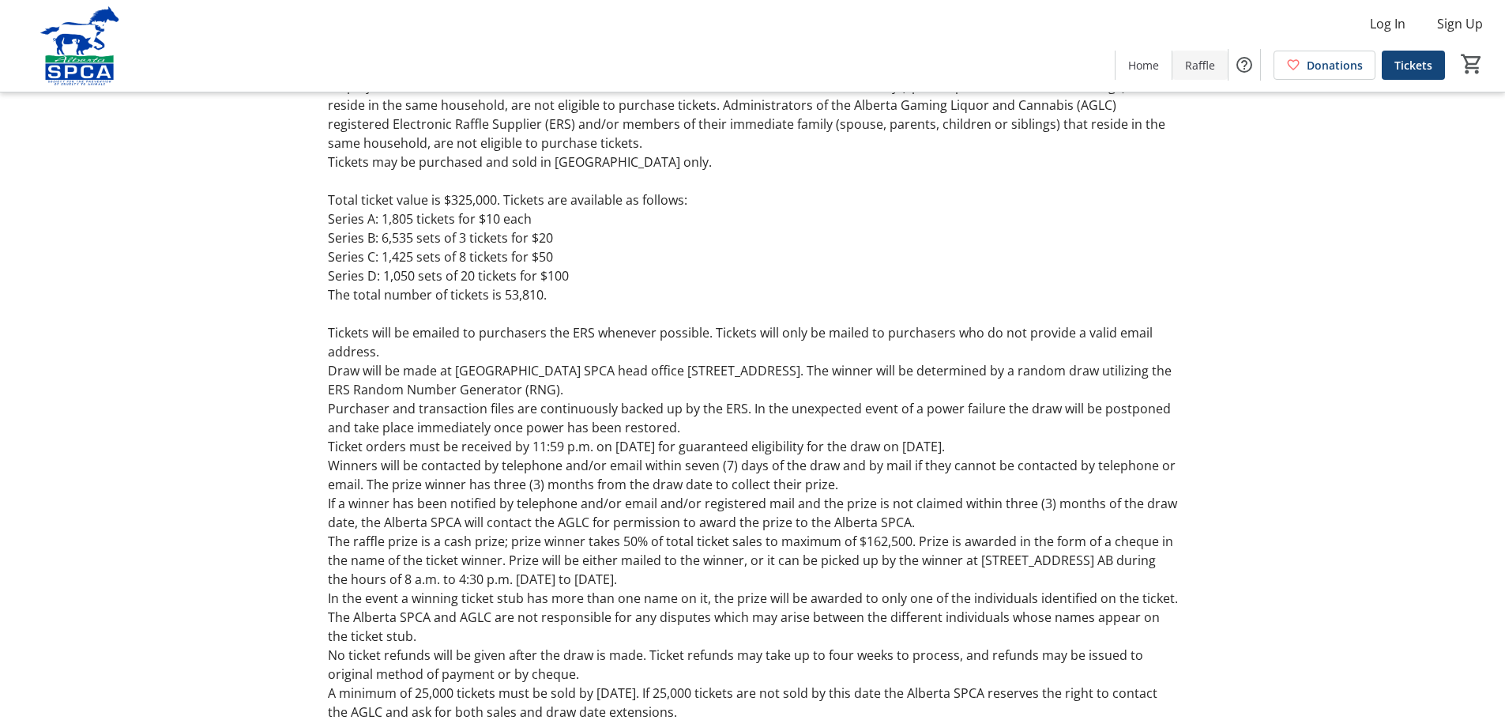
click at [1198, 74] on span at bounding box center [1200, 65] width 55 height 38
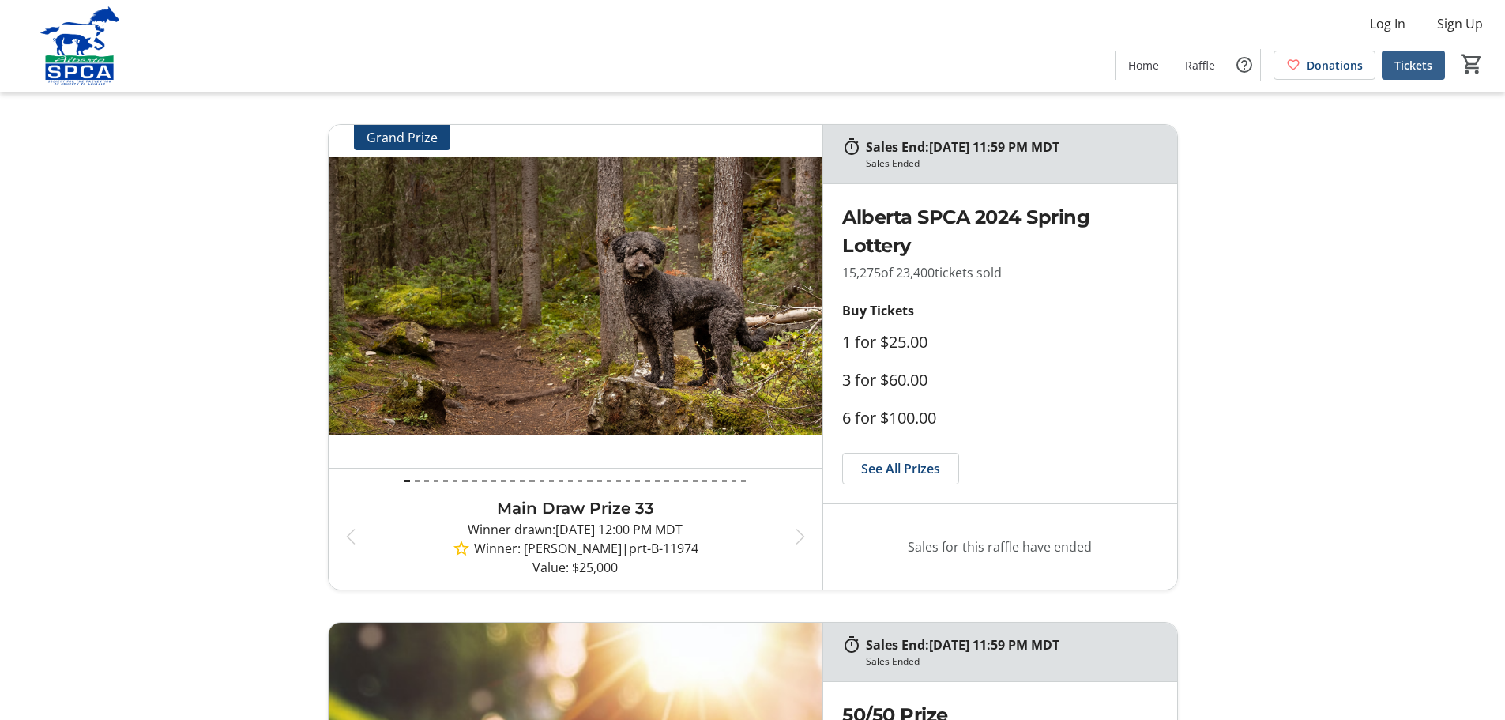
click at [1399, 57] on span "Tickets" at bounding box center [1414, 65] width 38 height 17
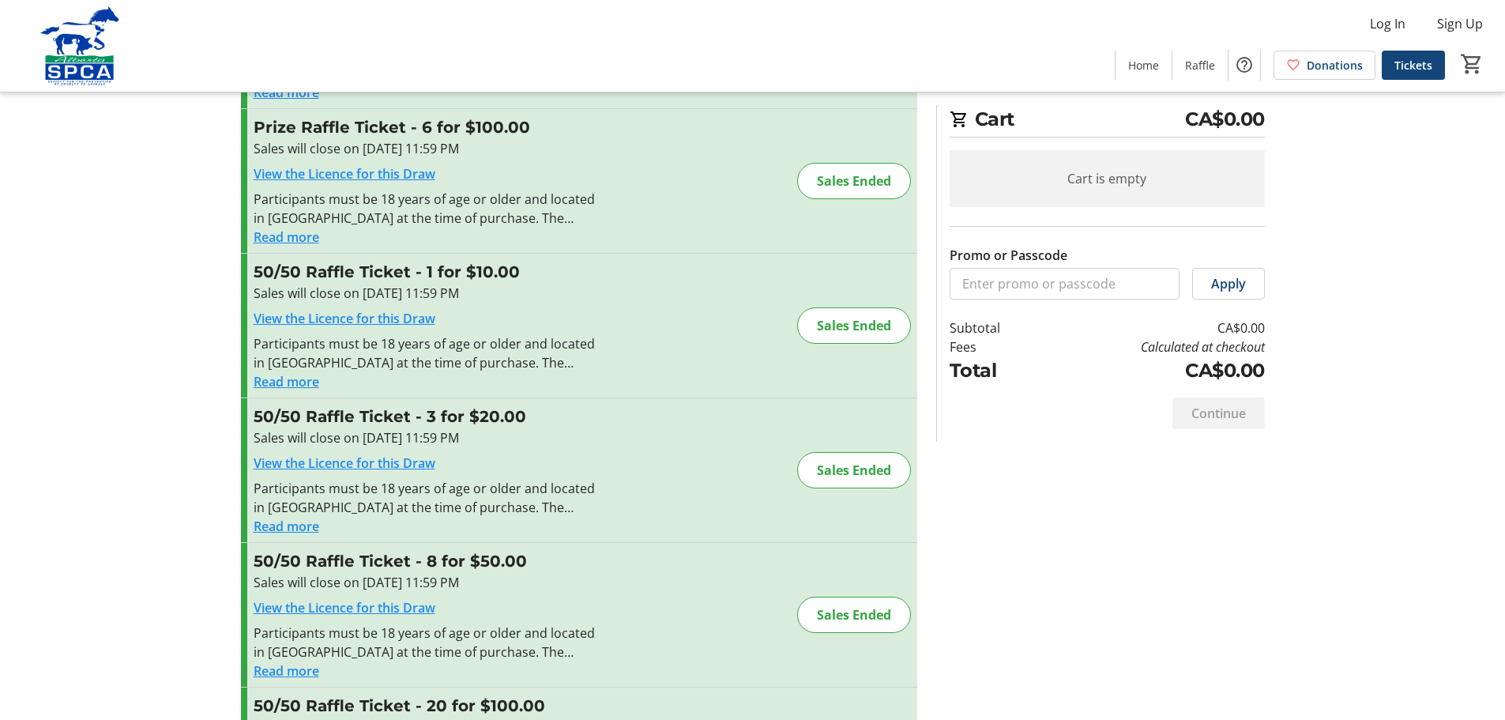
scroll to position [126, 0]
